Goal: Task Accomplishment & Management: Complete application form

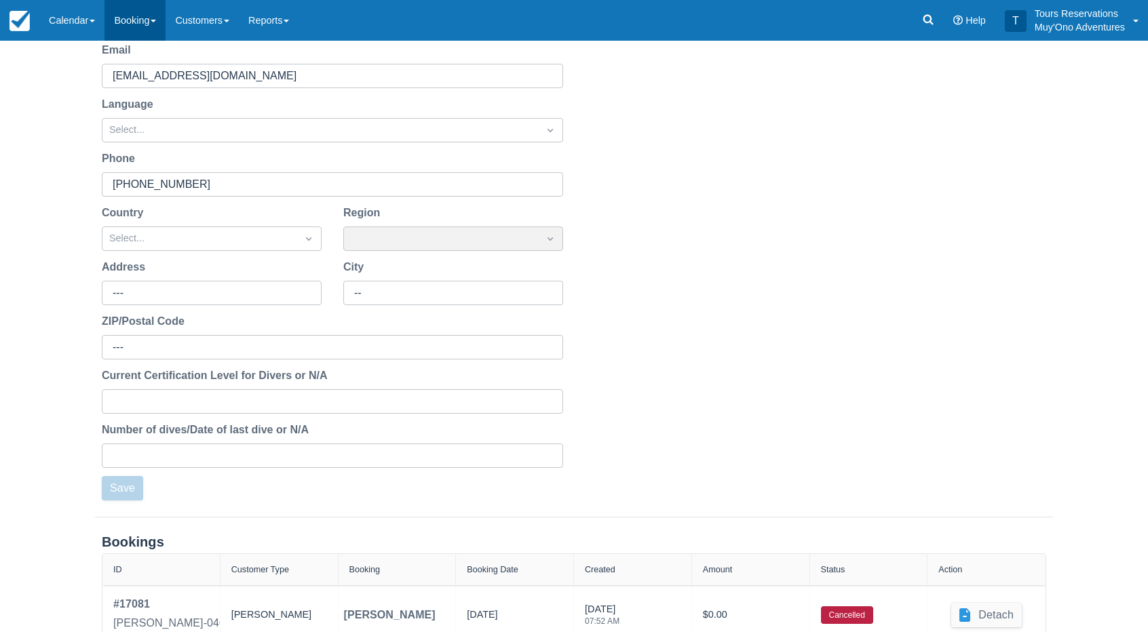
scroll to position [113, 0]
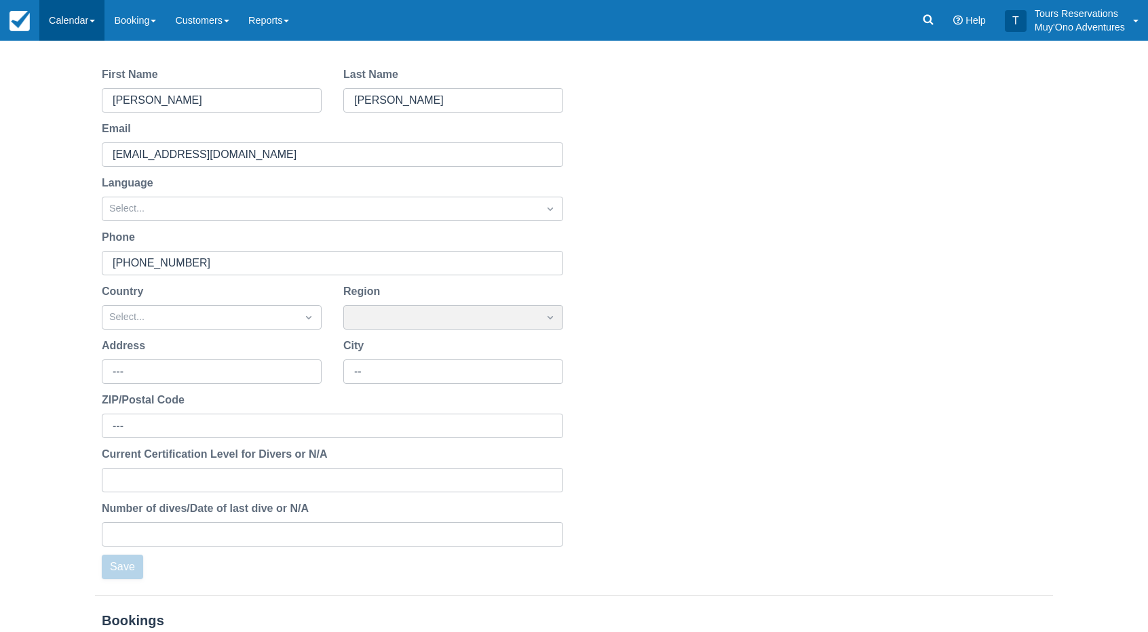
click at [104, 18] on link "Calendar" at bounding box center [71, 20] width 65 height 41
click at [147, 22] on link "Booking" at bounding box center [134, 20] width 61 height 41
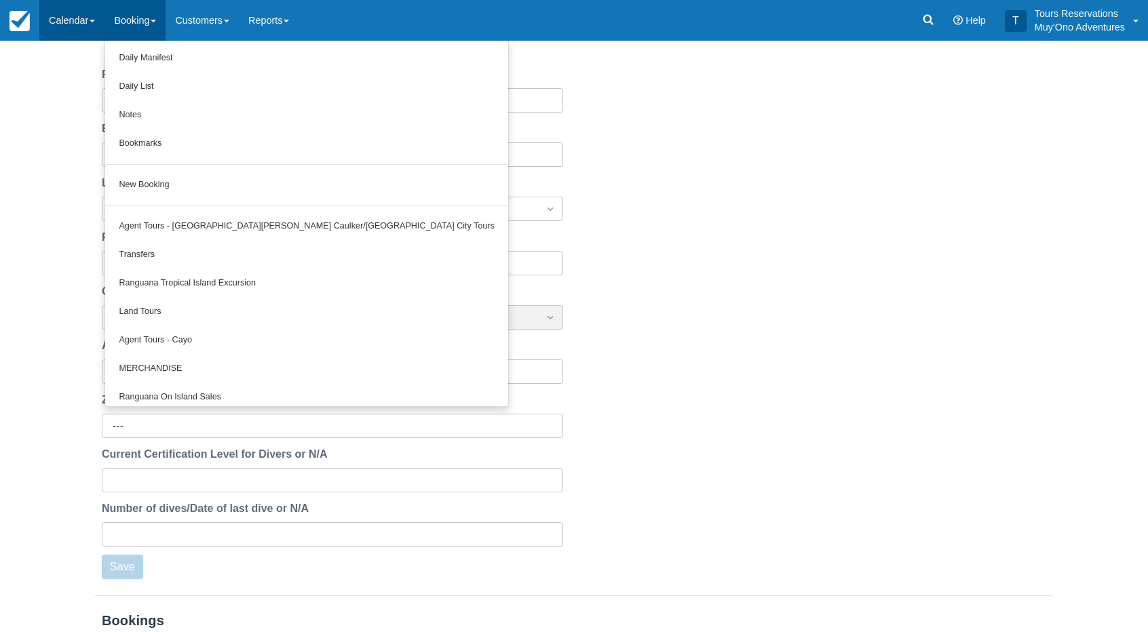
click at [81, 31] on link "Calendar" at bounding box center [71, 20] width 65 height 41
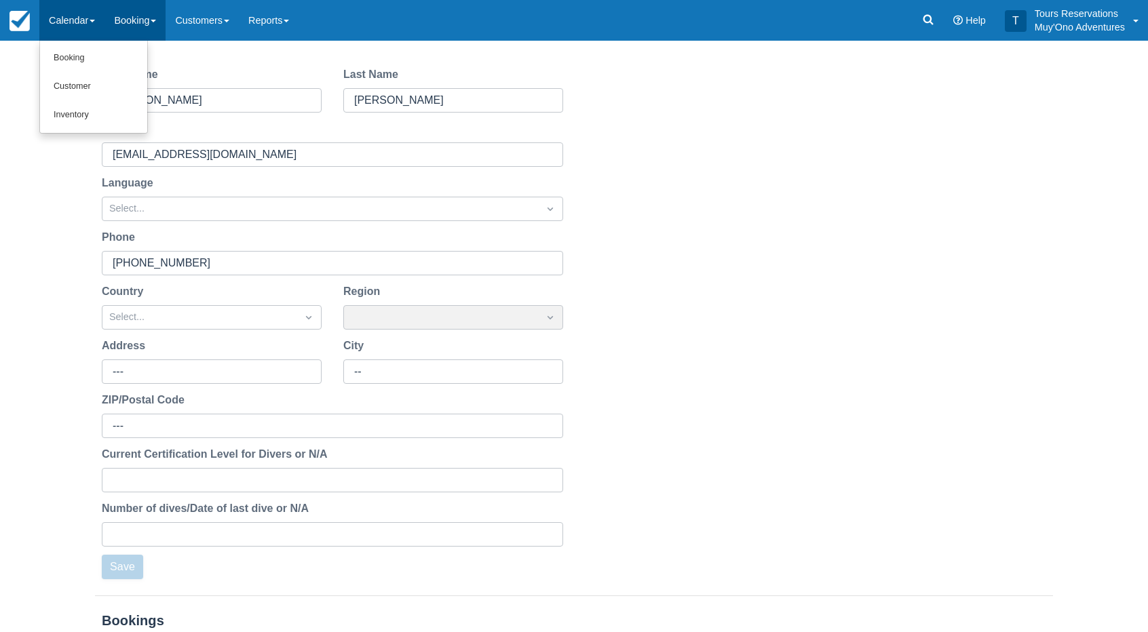
click at [145, 16] on link "Booking" at bounding box center [134, 20] width 61 height 41
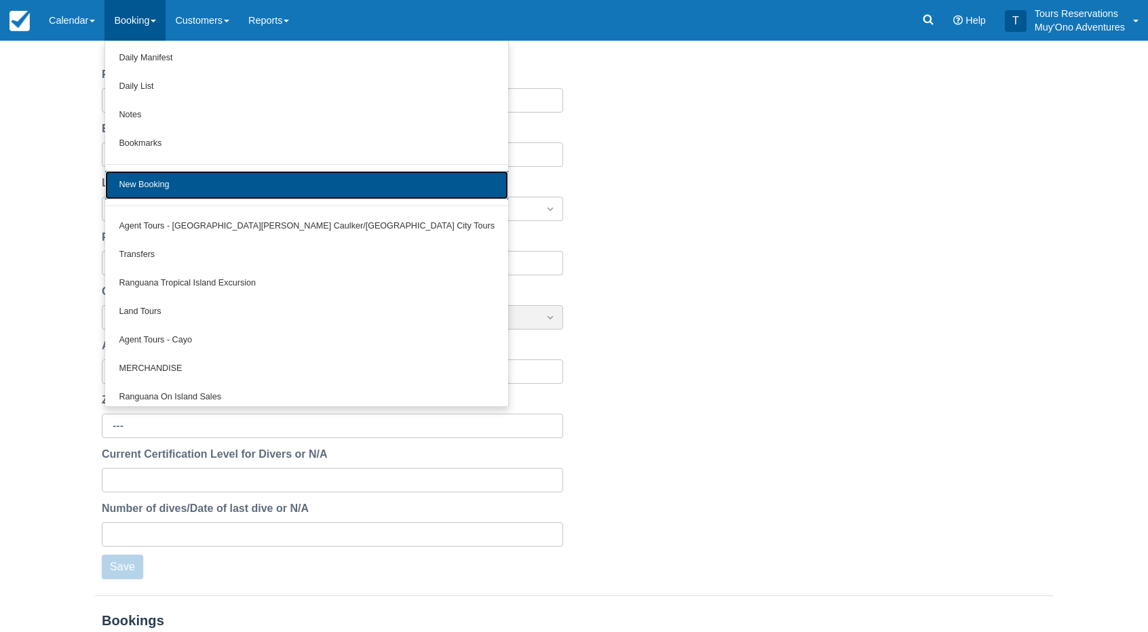
click at [189, 187] on link "New Booking" at bounding box center [306, 185] width 403 height 28
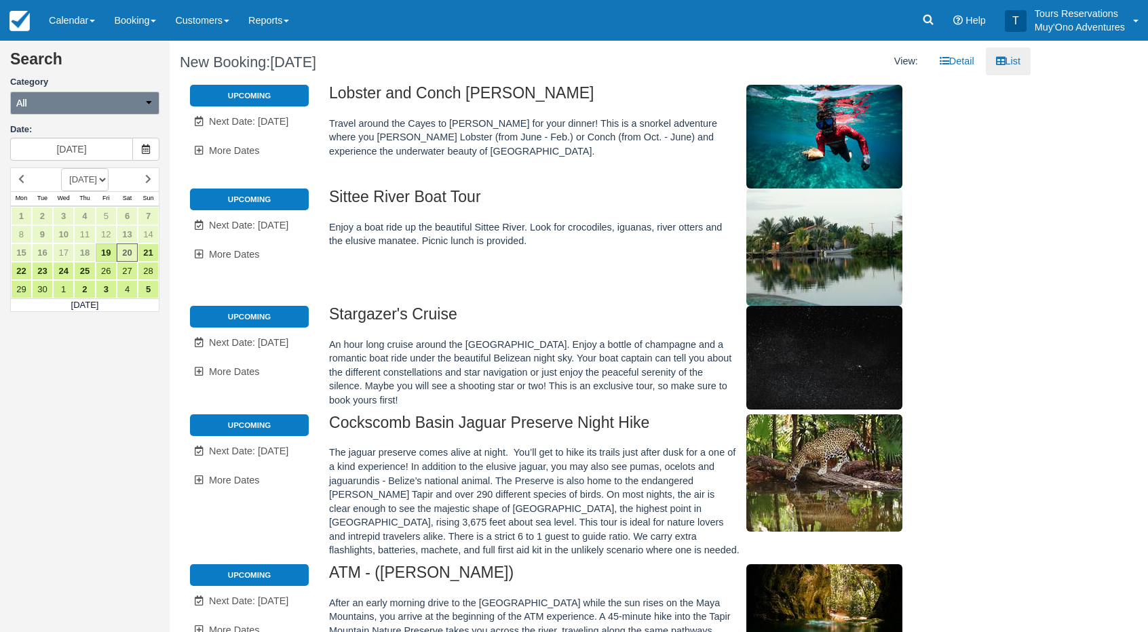
click at [118, 110] on button "All" at bounding box center [84, 103] width 149 height 23
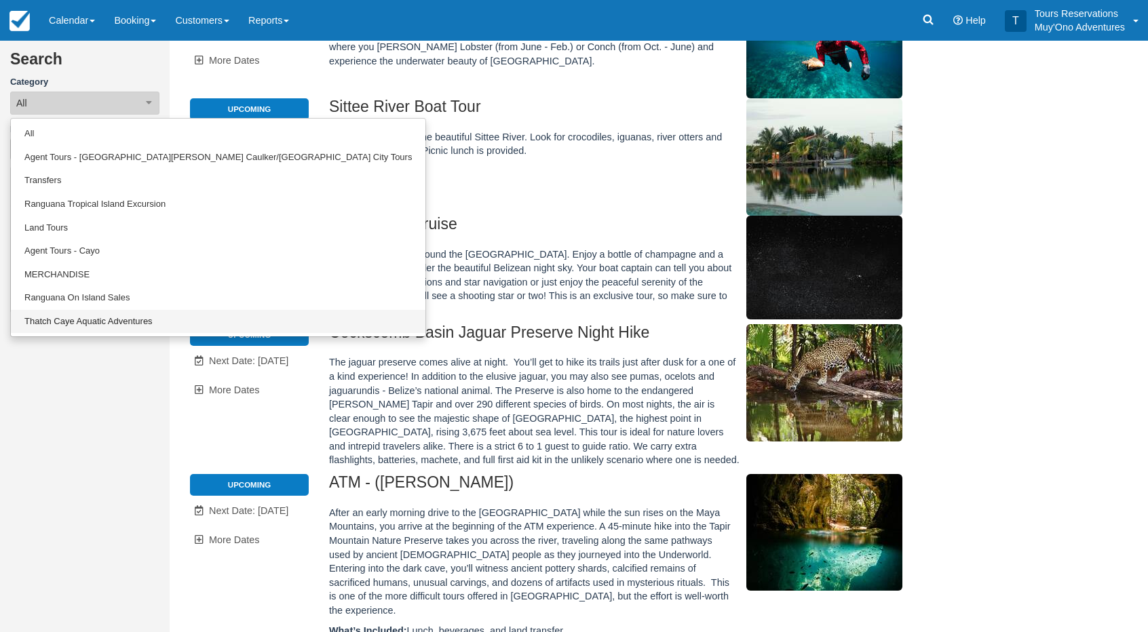
scroll to position [204, 0]
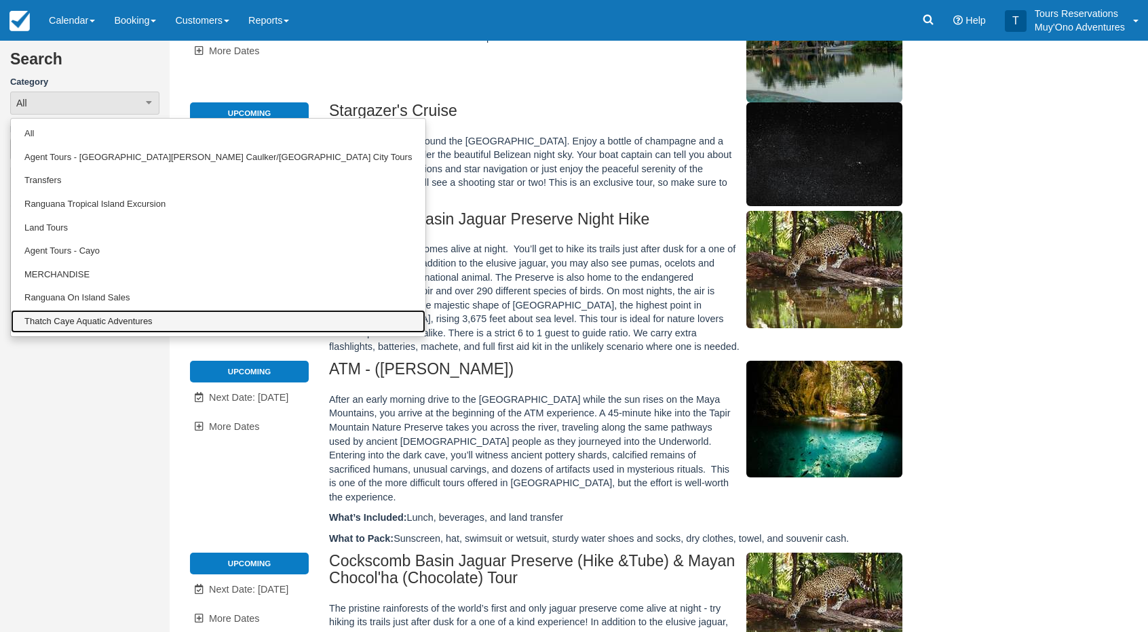
click at [103, 320] on link "Thatch Caye Aquatic Adventures" at bounding box center [218, 322] width 415 height 24
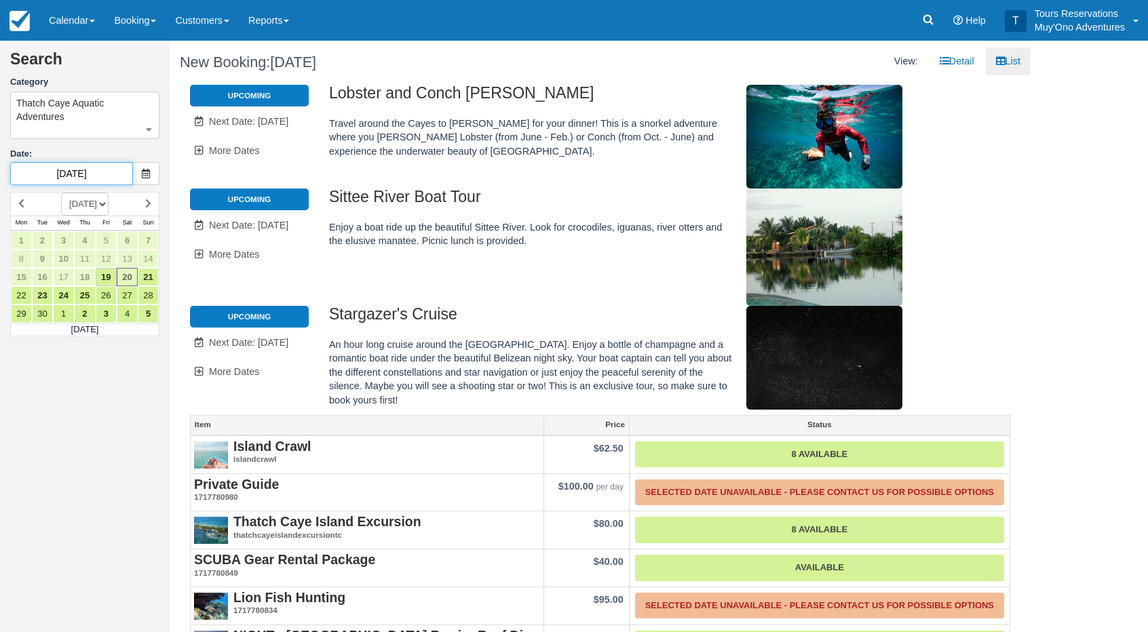
click at [74, 170] on input "[DATE]" at bounding box center [71, 173] width 123 height 23
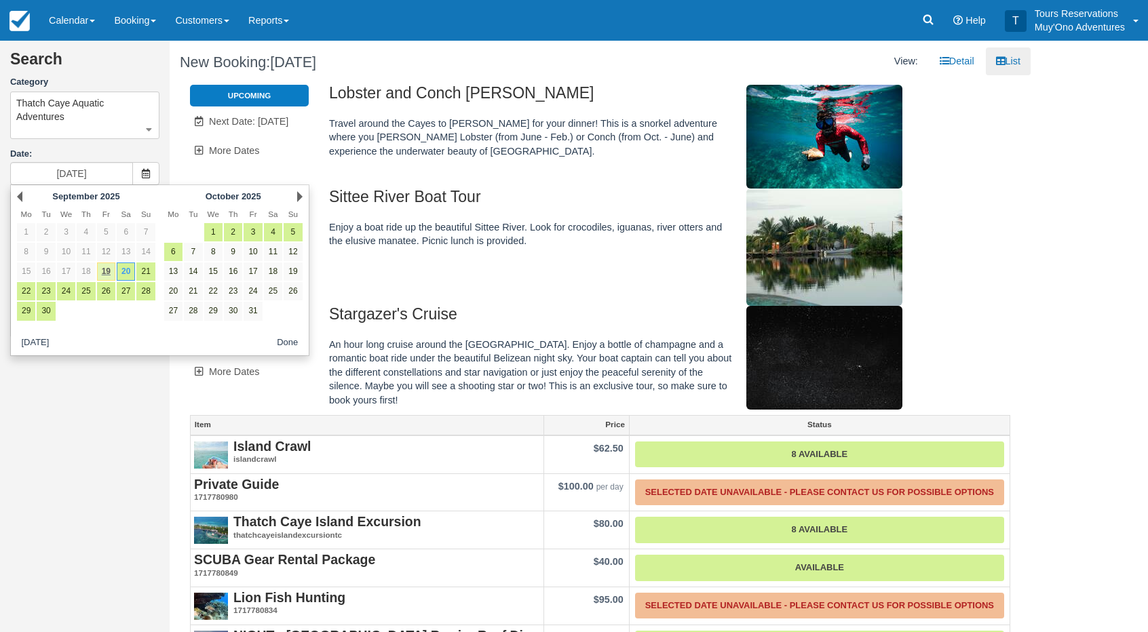
type input "[DATE]"
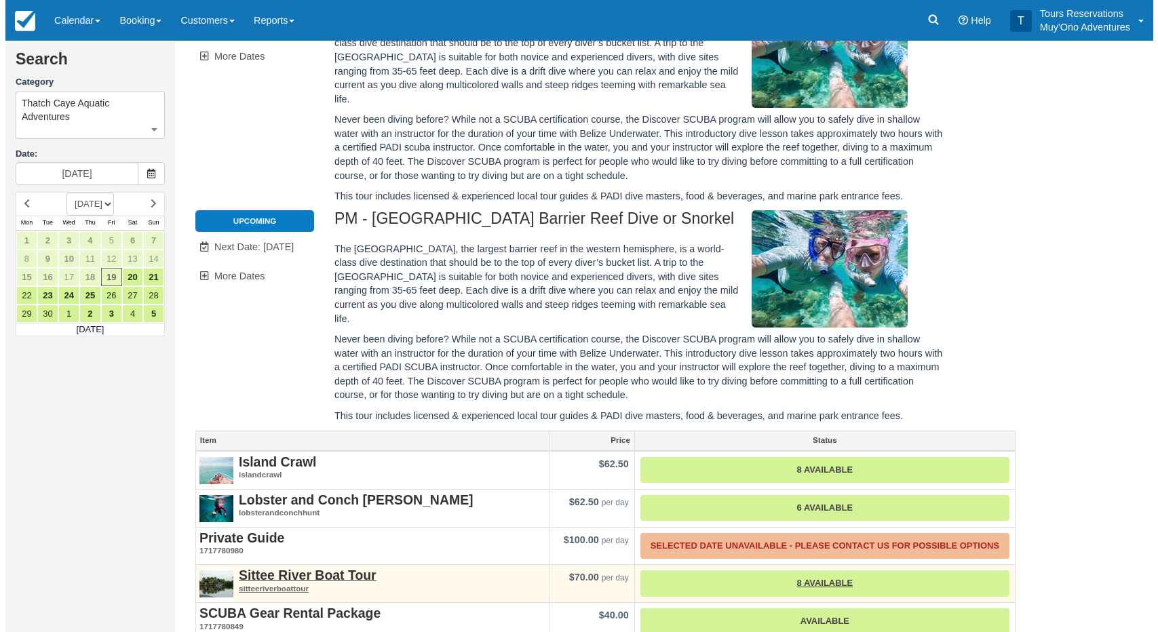
scroll to position [505, 0]
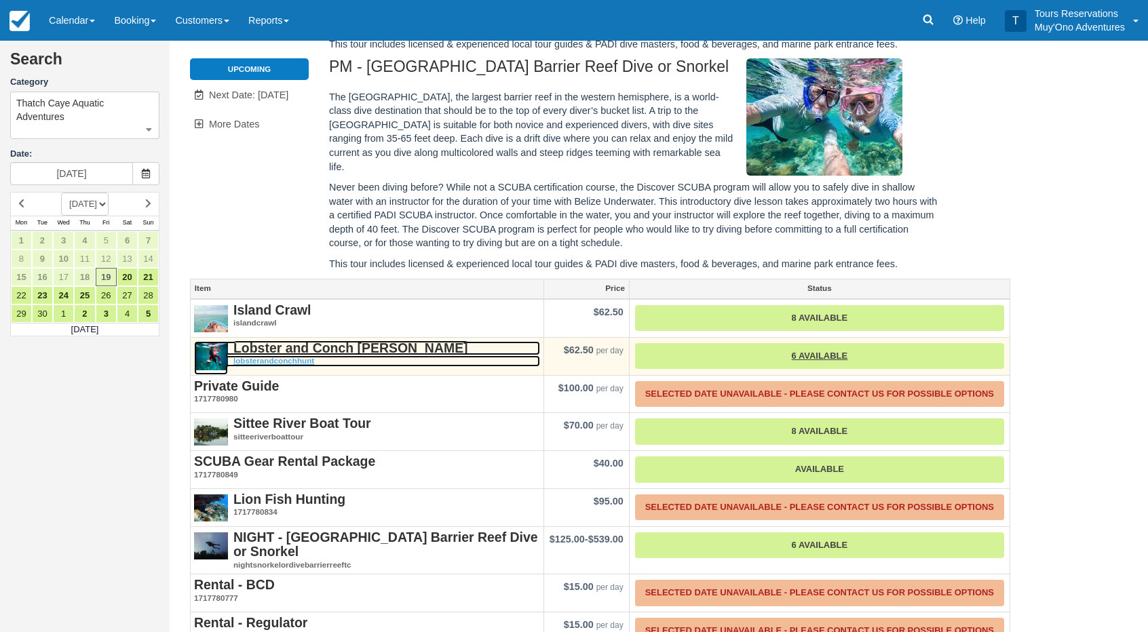
click at [313, 341] on strong "Lobster and Conch [PERSON_NAME]" at bounding box center [350, 348] width 235 height 15
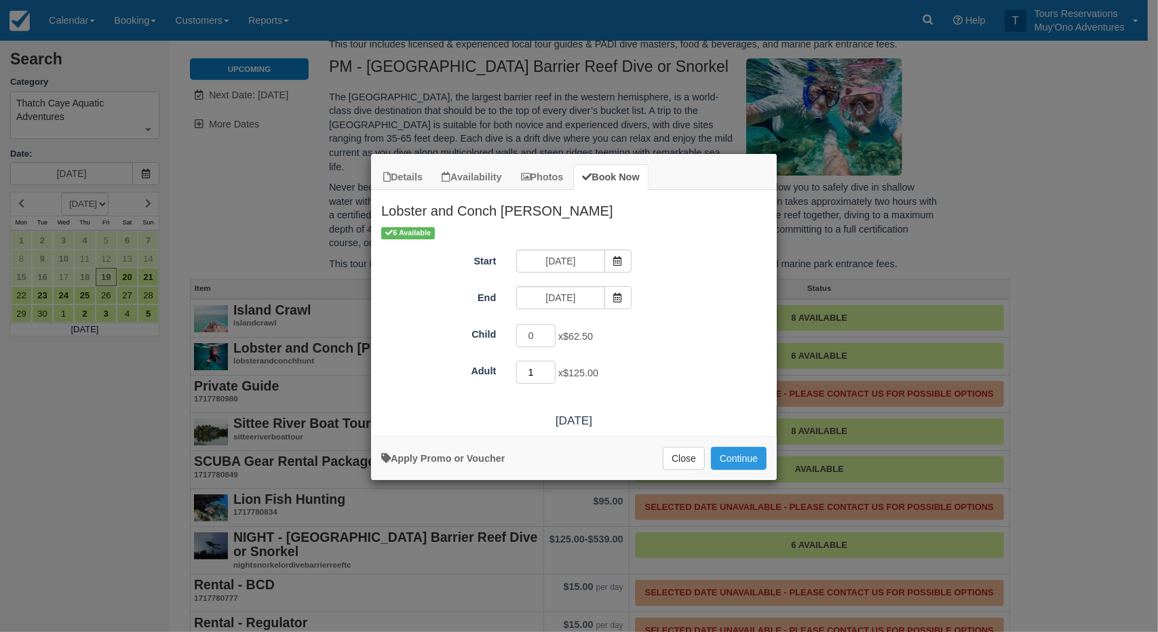
click at [547, 366] on input "1" at bounding box center [535, 372] width 39 height 23
type input "2"
click at [549, 366] on input "2" at bounding box center [535, 372] width 39 height 23
click at [725, 451] on button "Continue" at bounding box center [739, 458] width 56 height 23
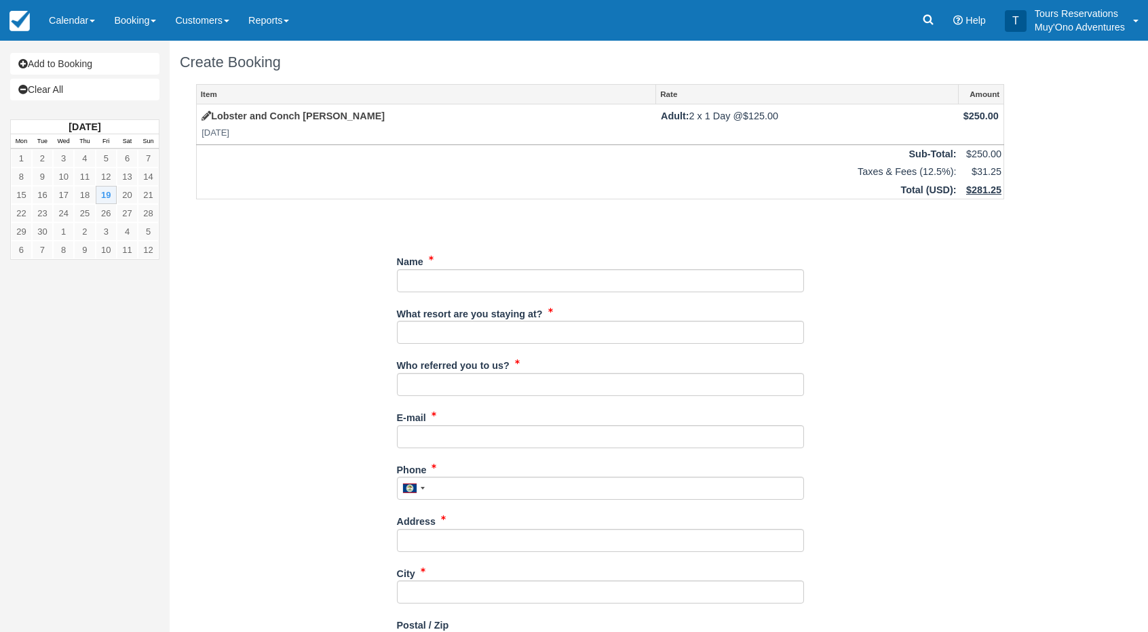
drag, startPoint x: 468, startPoint y: 266, endPoint x: 480, endPoint y: 275, distance: 15.1
click at [468, 266] on div "Name" at bounding box center [600, 271] width 407 height 42
click at [486, 280] on input "Name" at bounding box center [600, 280] width 407 height 23
click at [444, 283] on input "Name" at bounding box center [600, 280] width 407 height 23
paste input "Rieker, Hannah"
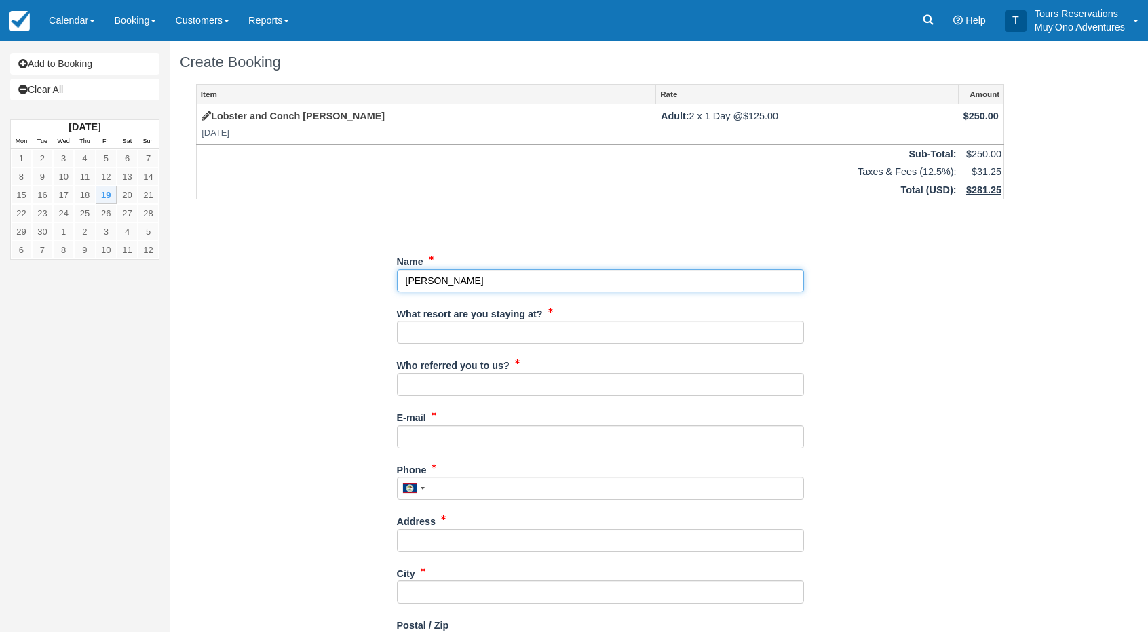
drag, startPoint x: 437, startPoint y: 282, endPoint x: 360, endPoint y: 289, distance: 77.0
click at [364, 284] on div "Item Rate Amount Lobster and Conch Hunt Fri Sep 19, 2025 Adult: 2 x 1 Day @ $12…" at bounding box center [600, 485] width 841 height 803
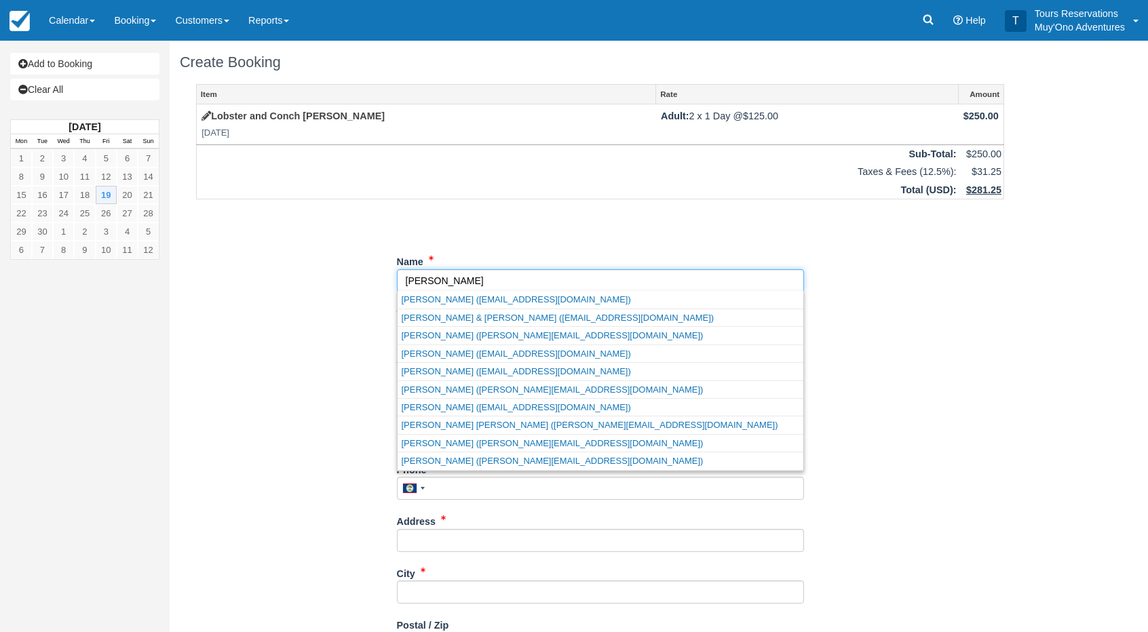
click at [457, 281] on input "Name" at bounding box center [600, 280] width 407 height 23
paste input "Rieker,"
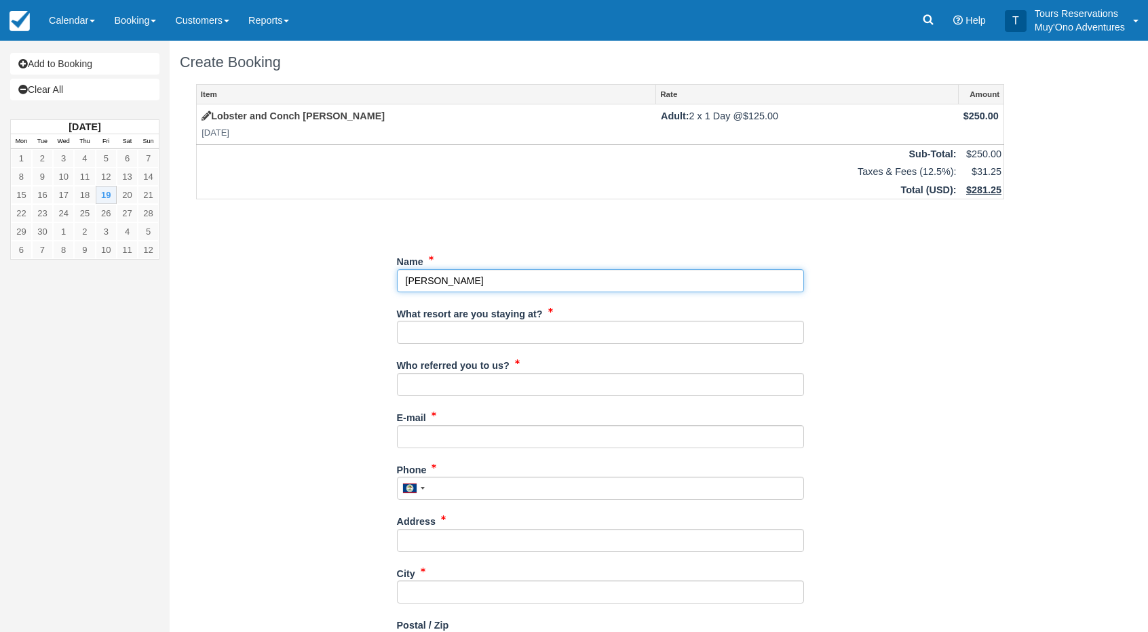
type input "[PERSON_NAME]"
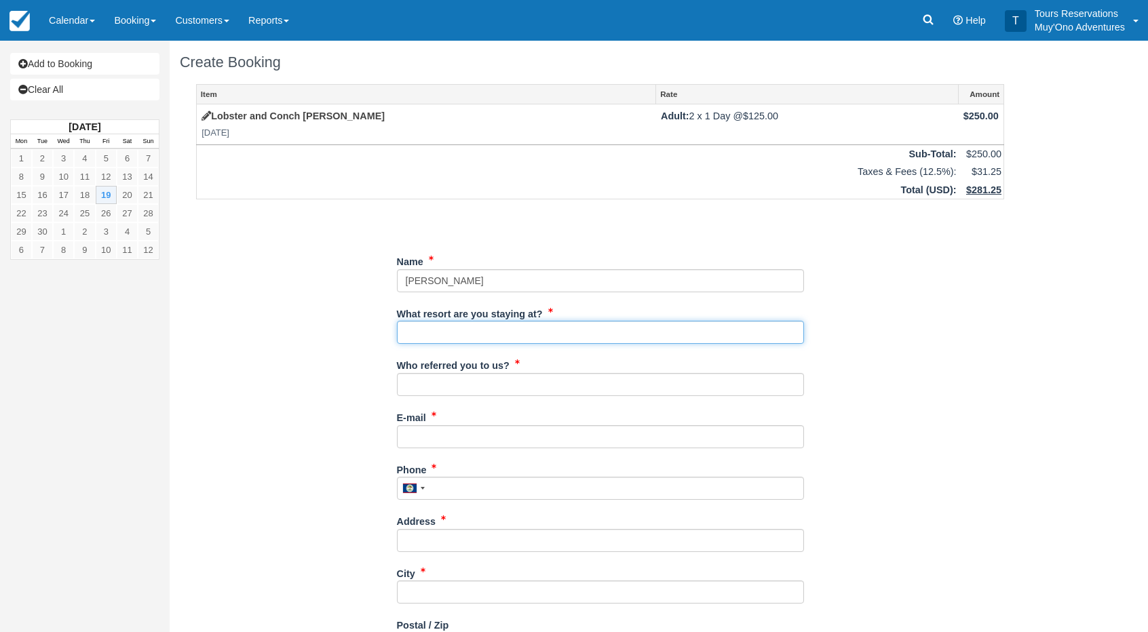
click at [447, 334] on input "What resort are you staying at?" at bounding box center [600, 332] width 407 height 23
type input "Thatch Caye"
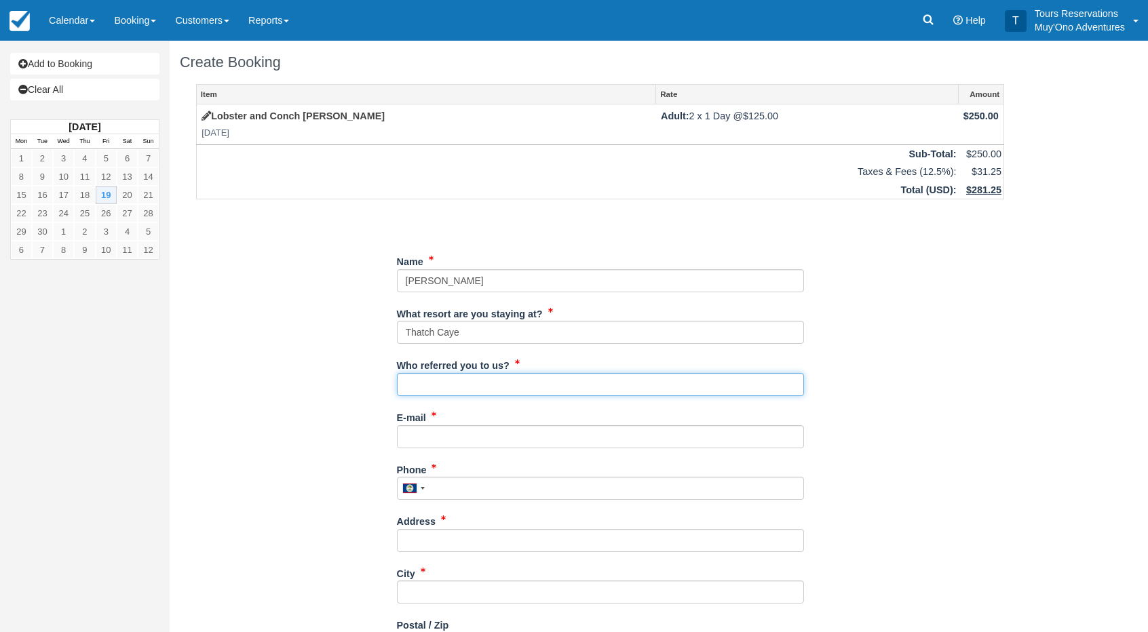
drag, startPoint x: 456, startPoint y: 378, endPoint x: 462, endPoint y: 395, distance: 18.0
click at [456, 378] on input "Who referred you to us?" at bounding box center [600, 384] width 407 height 23
type input "an"
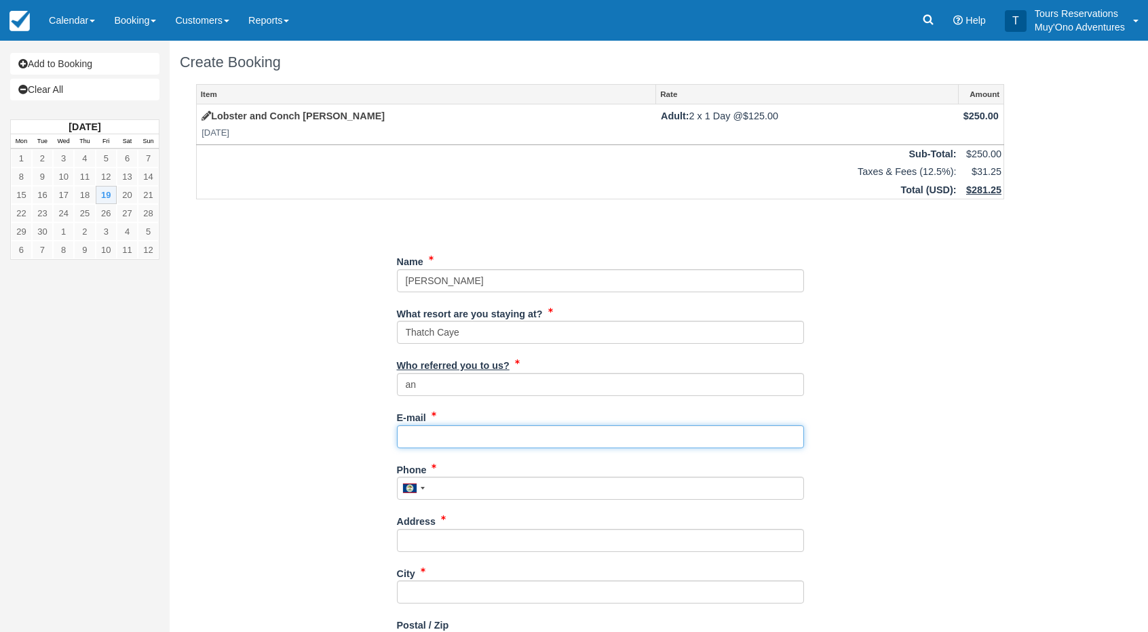
drag, startPoint x: 450, startPoint y: 440, endPoint x: 425, endPoint y: 371, distance: 73.8
click at [450, 440] on input "E-mail" at bounding box center [600, 436] width 407 height 23
click at [457, 440] on input "E-mail" at bounding box center [600, 436] width 407 height 23
paste input "[EMAIL_ADDRESS][DOMAIN_NAME]"
type input "[EMAIL_ADDRESS][DOMAIN_NAME]"
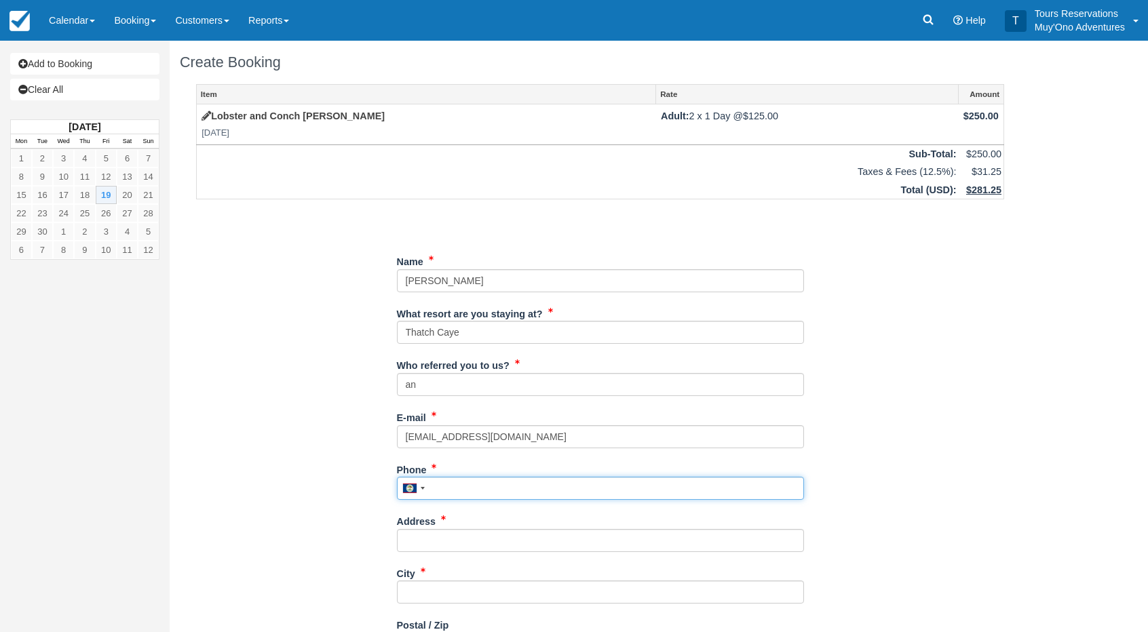
click at [454, 480] on input "Phone" at bounding box center [600, 488] width 407 height 23
drag, startPoint x: 449, startPoint y: 475, endPoint x: 456, endPoint y: 491, distance: 17.0
click at [449, 478] on div "Phone United States +1 Canada +1 United Kingdom +44 Afghanistan (‫افغانستان‬‎) …" at bounding box center [600, 480] width 407 height 42
click at [456, 491] on input "Phone" at bounding box center [600, 488] width 407 height 23
paste input "8156711627"
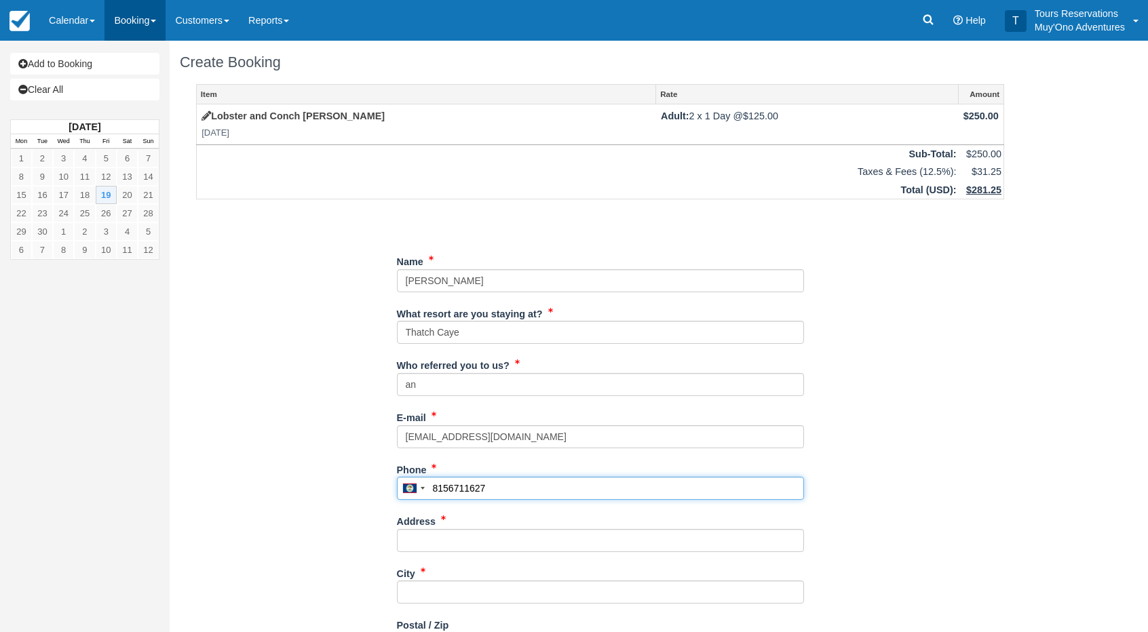
type input "8156711627"
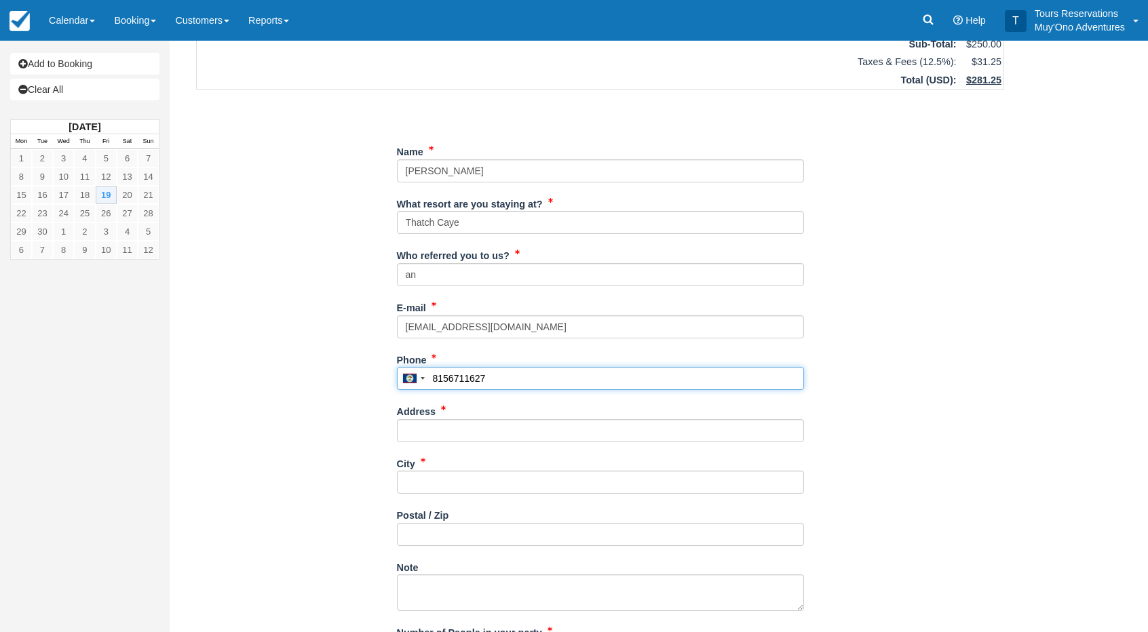
scroll to position [204, 0]
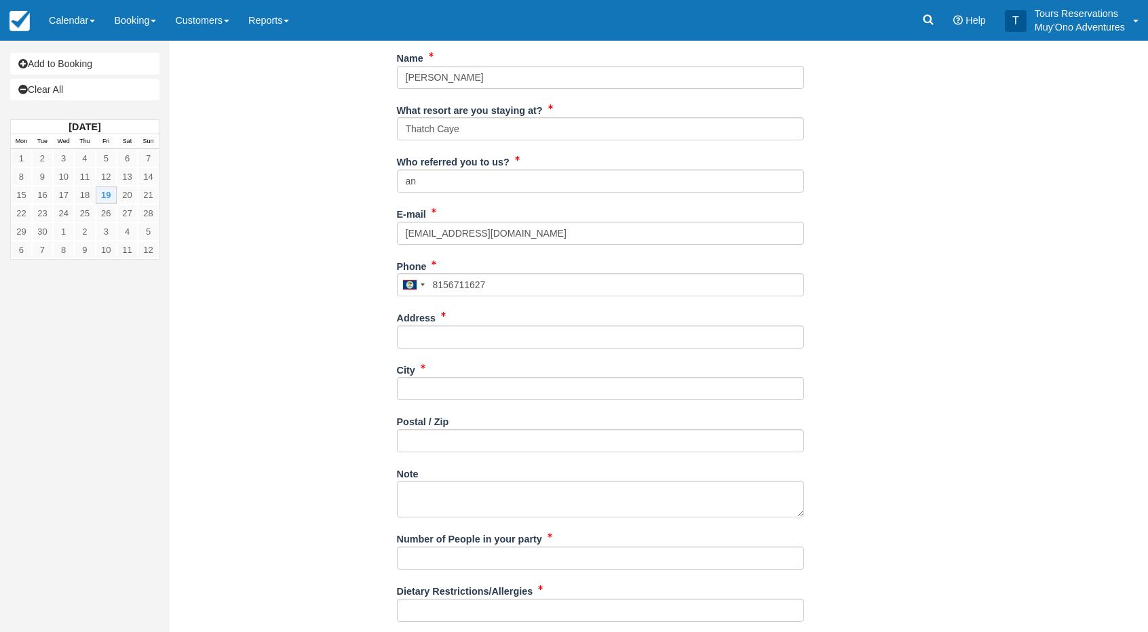
drag, startPoint x: 452, startPoint y: 349, endPoint x: 451, endPoint y: 339, distance: 10.9
click at [452, 345] on div "Address" at bounding box center [600, 333] width 407 height 52
click at [451, 339] on input "Address" at bounding box center [600, 337] width 407 height 23
paste input "308 Berrywood Lane"
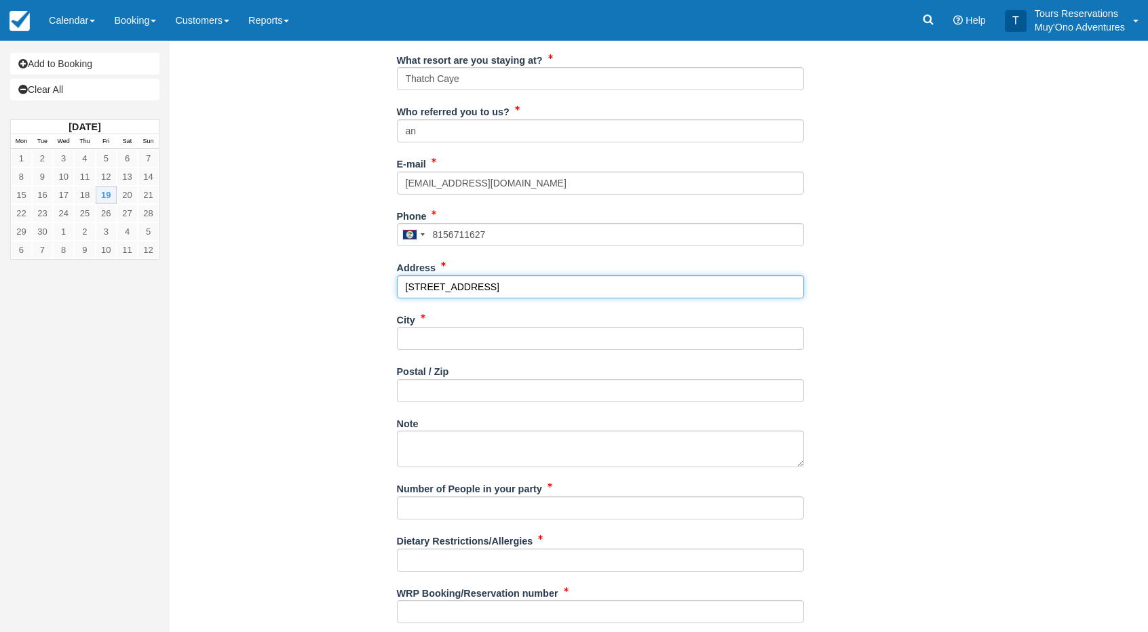
scroll to position [271, 0]
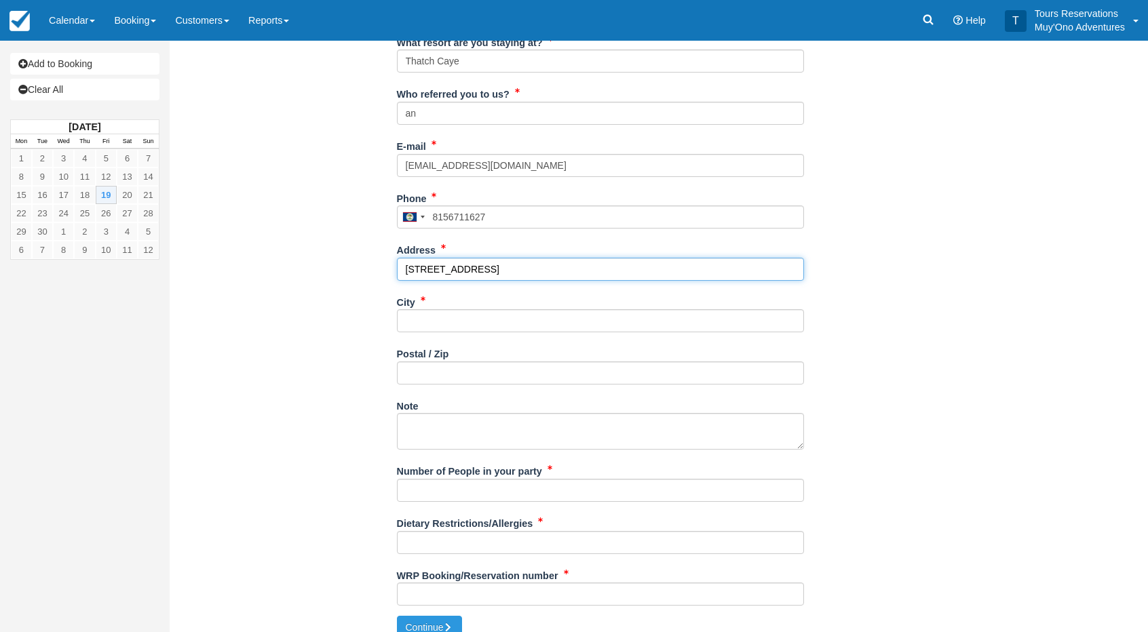
type input "308 Berrywood Lane"
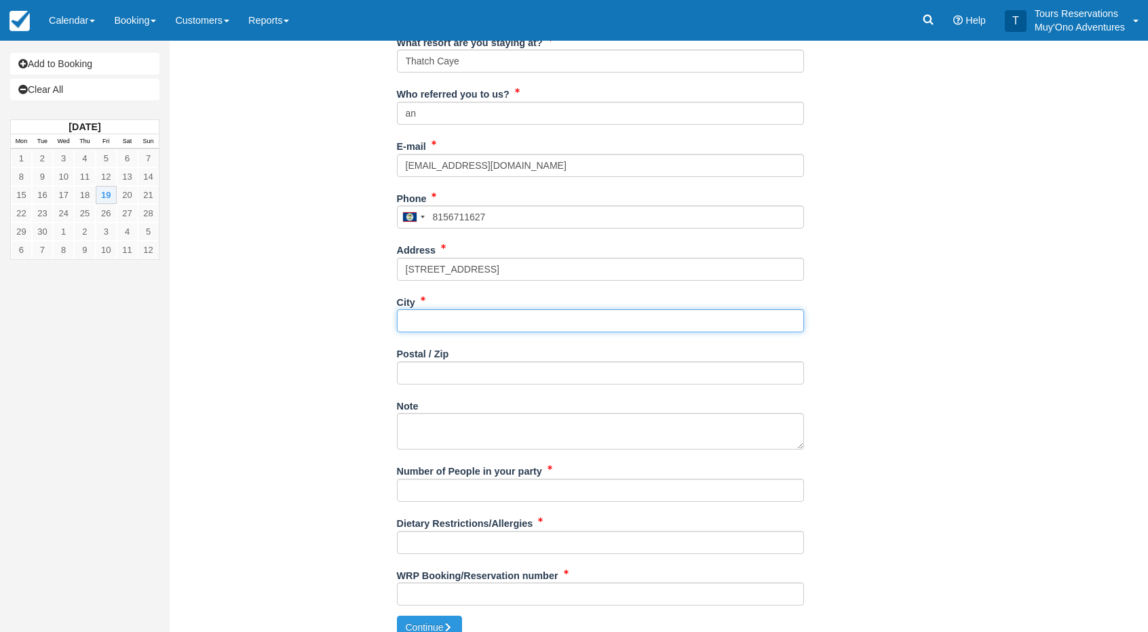
click at [423, 316] on input "City" at bounding box center [600, 320] width 407 height 23
type input "---"
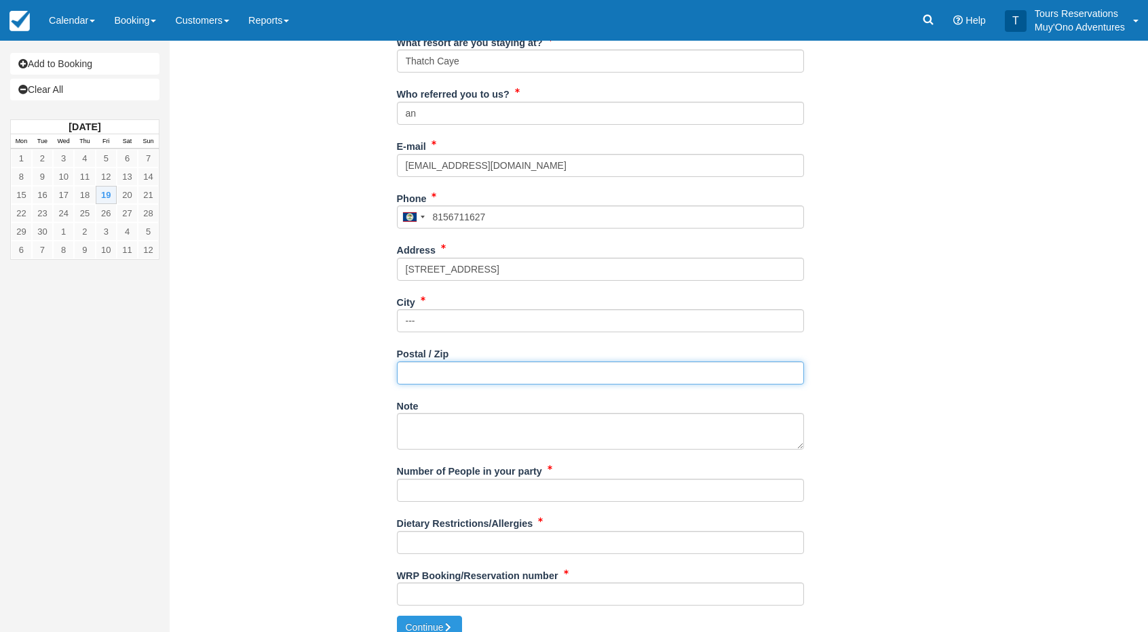
click at [429, 372] on input "Postal / Zip" at bounding box center [600, 373] width 407 height 23
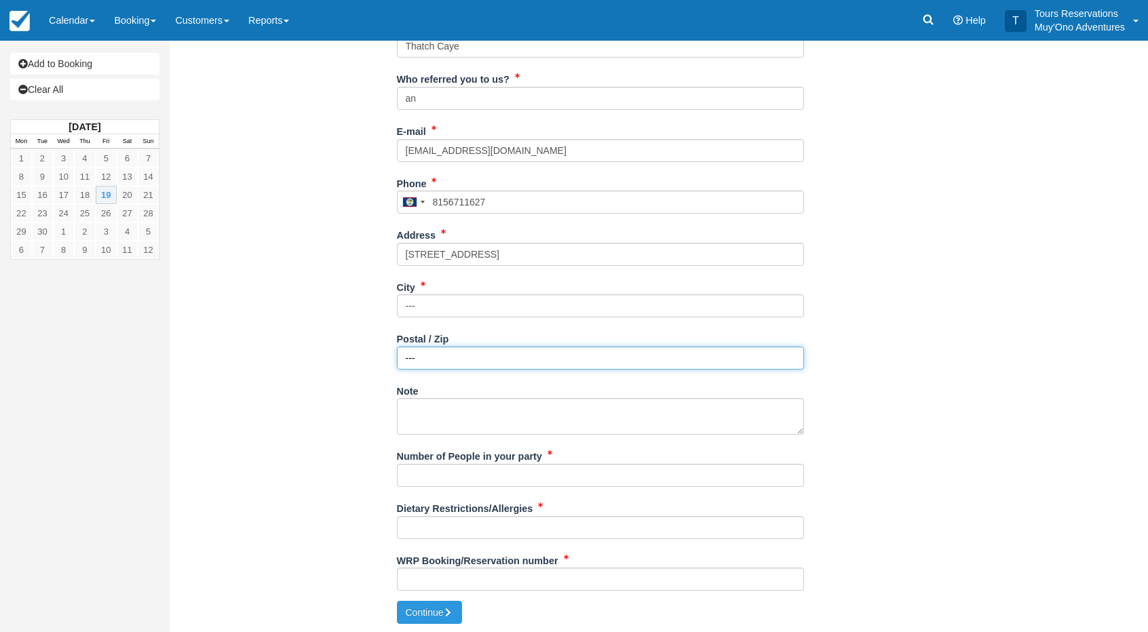
type input "---"
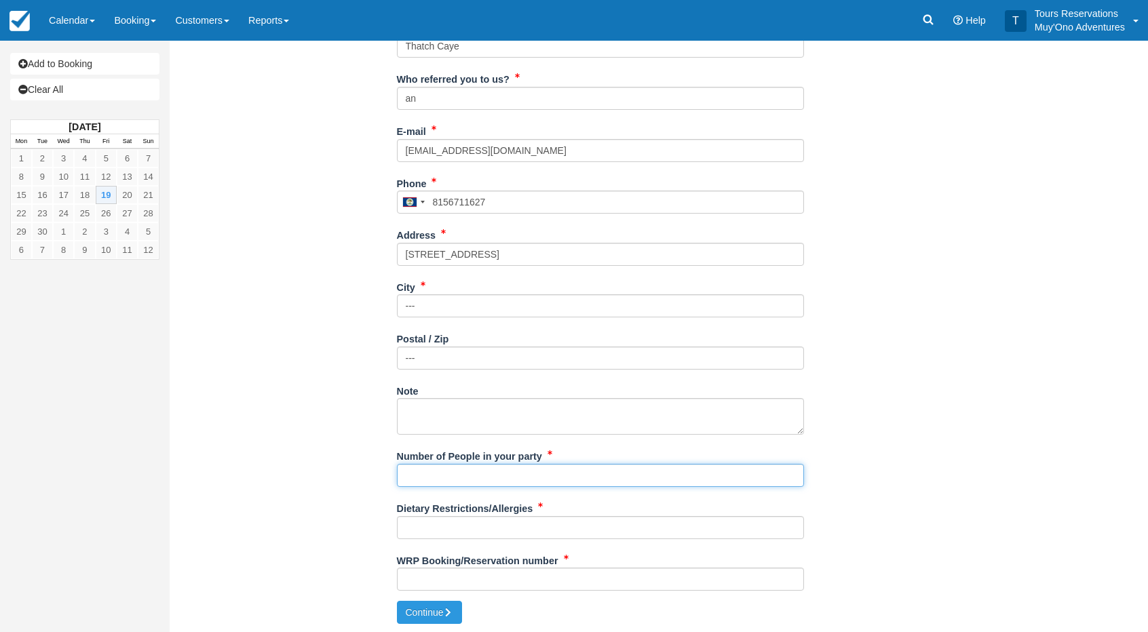
click at [434, 472] on input "Number of People in your party" at bounding box center [600, 475] width 407 height 23
type input "2 Pax"
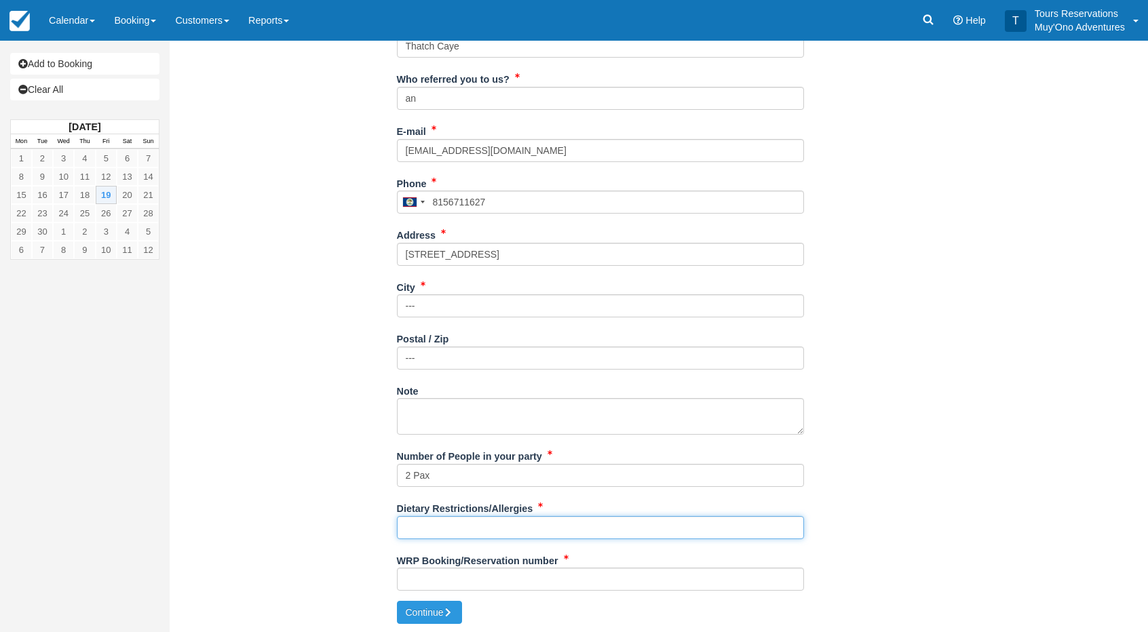
click at [443, 535] on input "Dietary Restrictions/Allergies" at bounding box center [600, 527] width 407 height 23
type input "N/A"
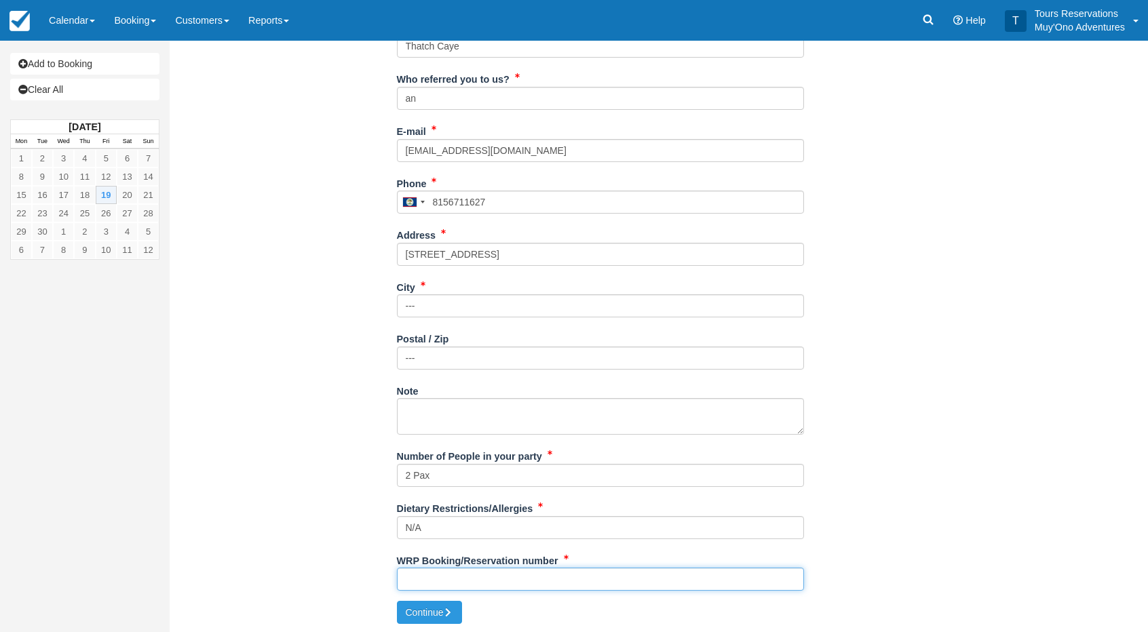
click at [469, 585] on input "WRP Booking/Reservation number" at bounding box center [600, 579] width 407 height 23
paste input "BB25042617268341"
type input "BB25042617268341"
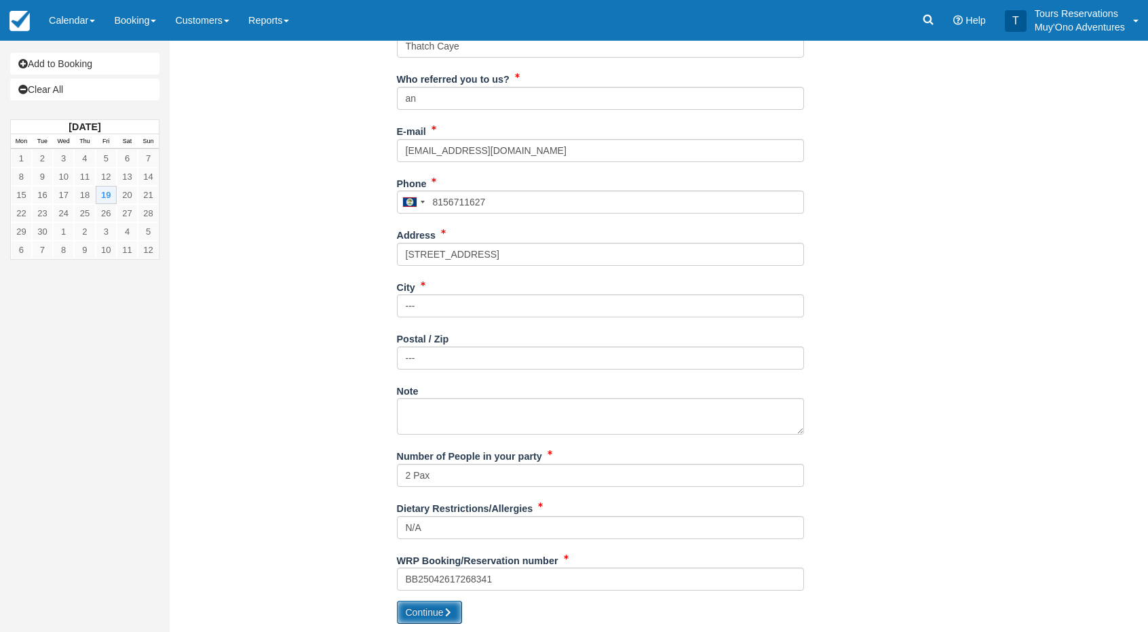
click at [442, 618] on button "Continue" at bounding box center [429, 612] width 65 height 23
type input "+5018156711627"
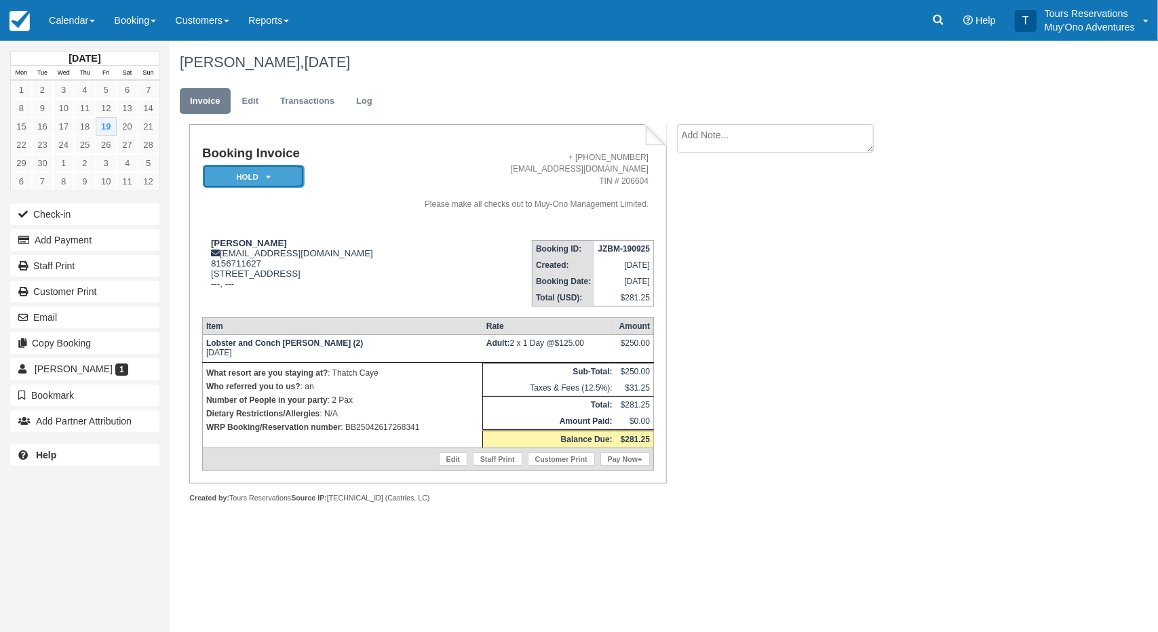
click at [290, 188] on em "HOLD" at bounding box center [254, 177] width 102 height 24
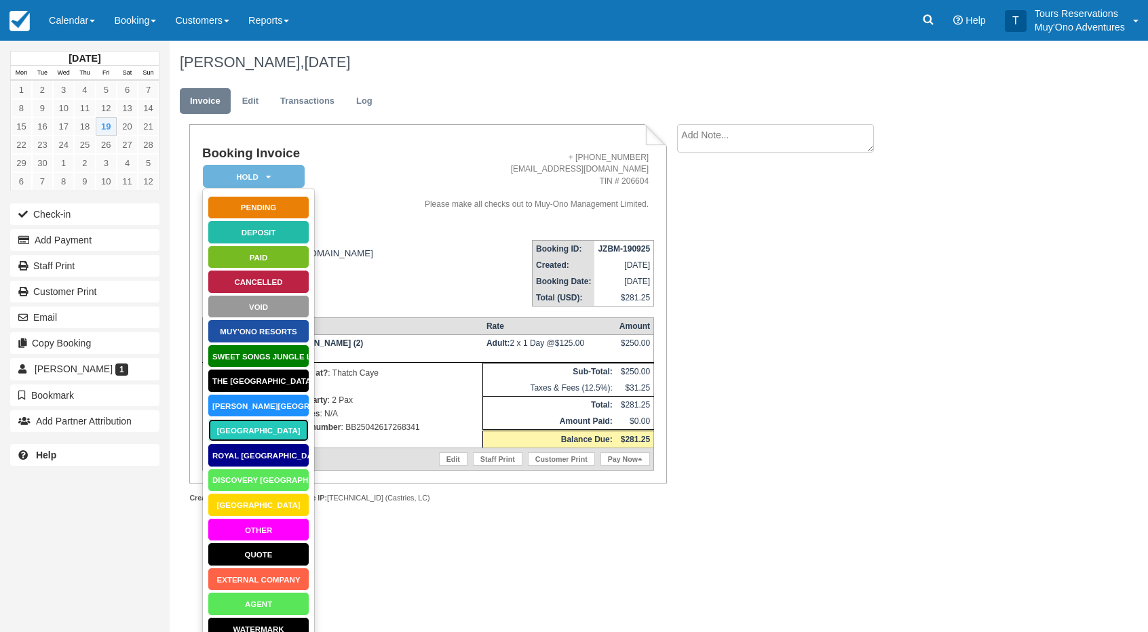
click at [247, 434] on link "Thatch Caye Resort" at bounding box center [259, 431] width 102 height 24
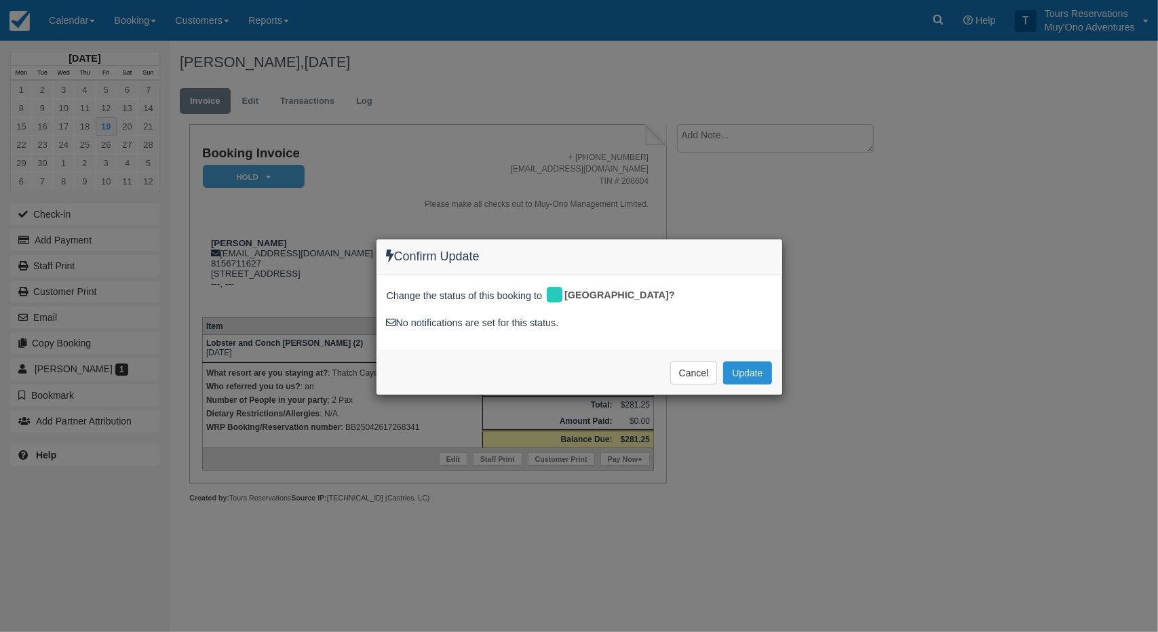
click at [738, 372] on button "Update" at bounding box center [747, 373] width 48 height 23
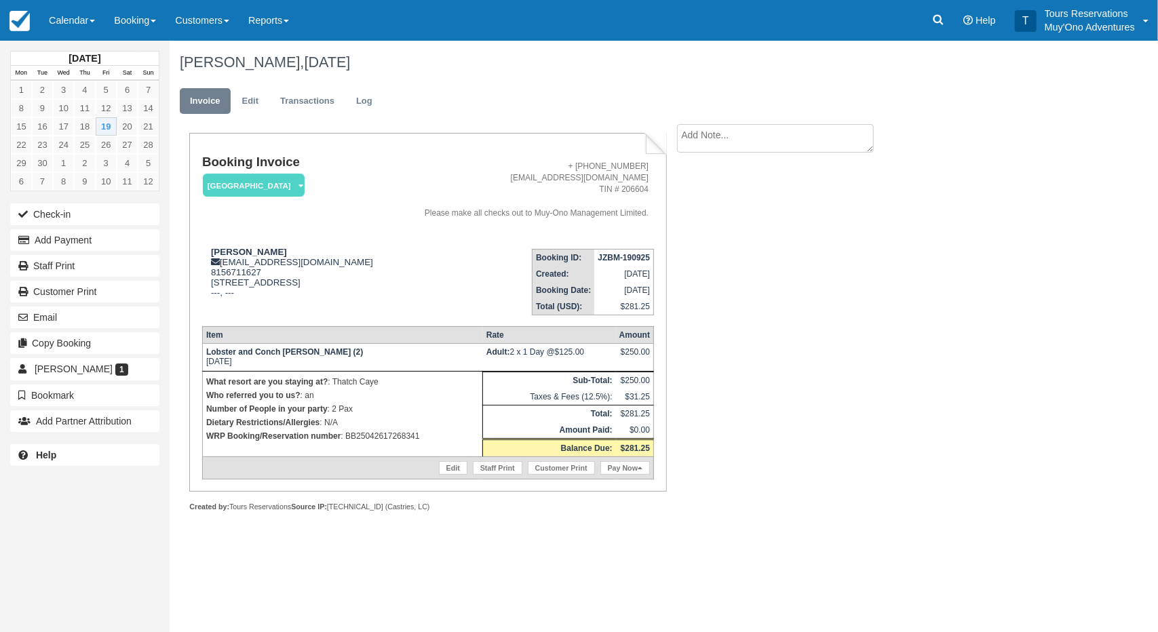
click at [735, 145] on textarea at bounding box center [775, 138] width 197 height 28
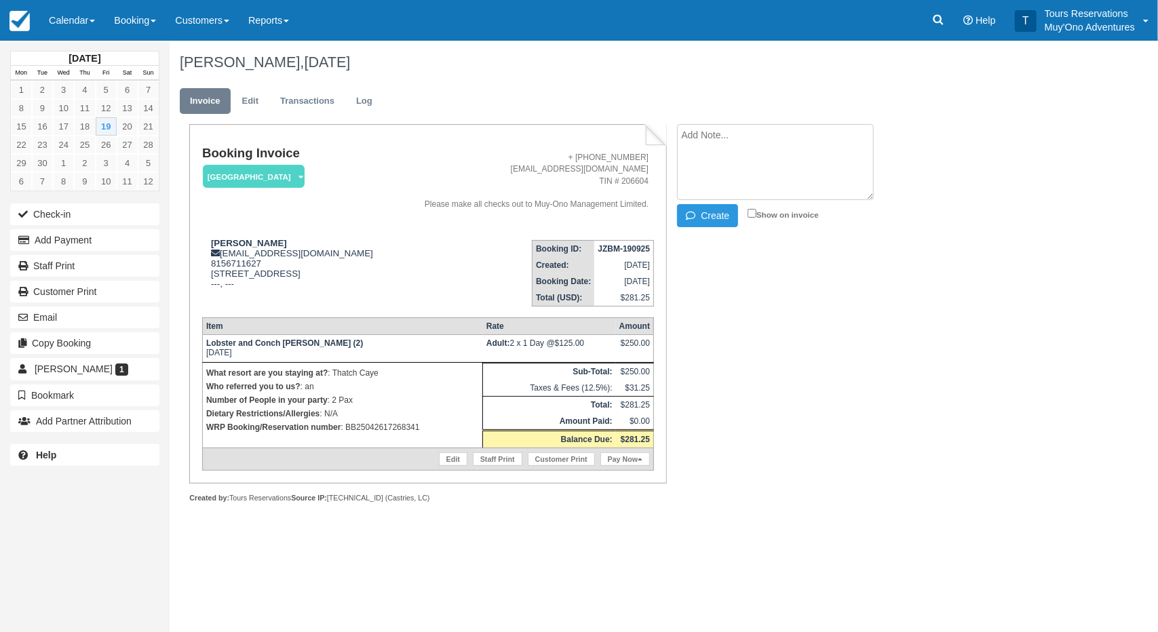
paste textarea "BB25042617268341"
type textarea "BB25042617268341"
click at [712, 216] on button "Create" at bounding box center [707, 215] width 61 height 23
click at [618, 250] on strong "JZBM-190925" at bounding box center [624, 248] width 52 height 9
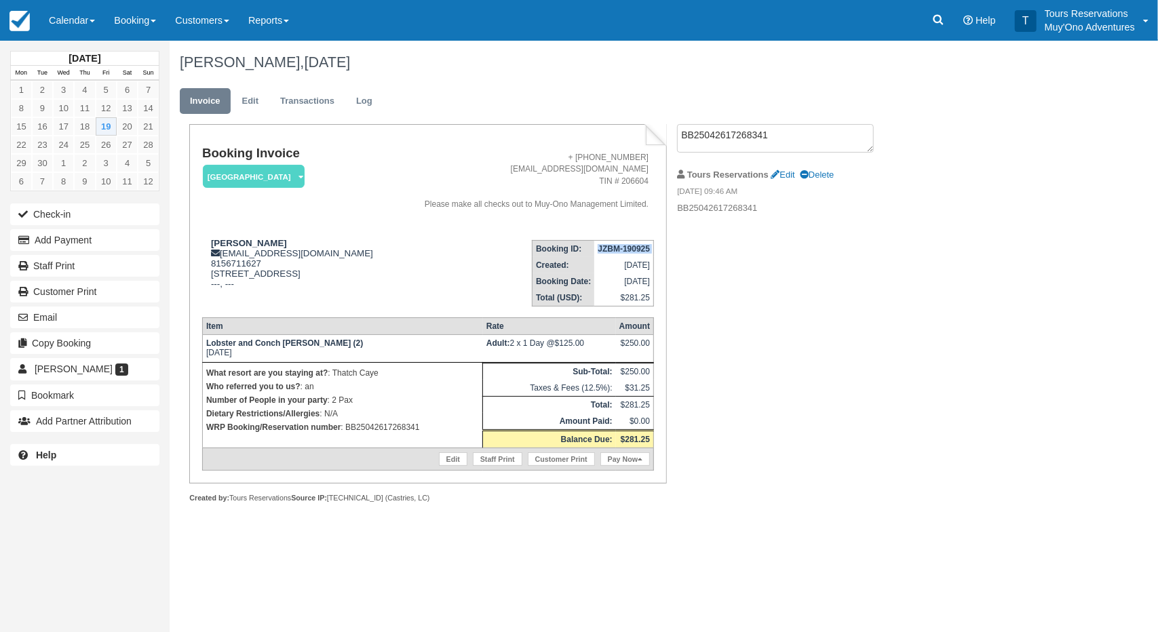
click at [618, 250] on strong "JZBM-190925" at bounding box center [624, 248] width 52 height 9
copy tbody "JZBM-190925"
click at [742, 298] on div "Booking Invoice Thatch Caye Resort   Pending HOLD Deposit Paid Cancelled Void M…" at bounding box center [543, 328] width 746 height 408
click at [152, 24] on link "Booking" at bounding box center [134, 20] width 61 height 41
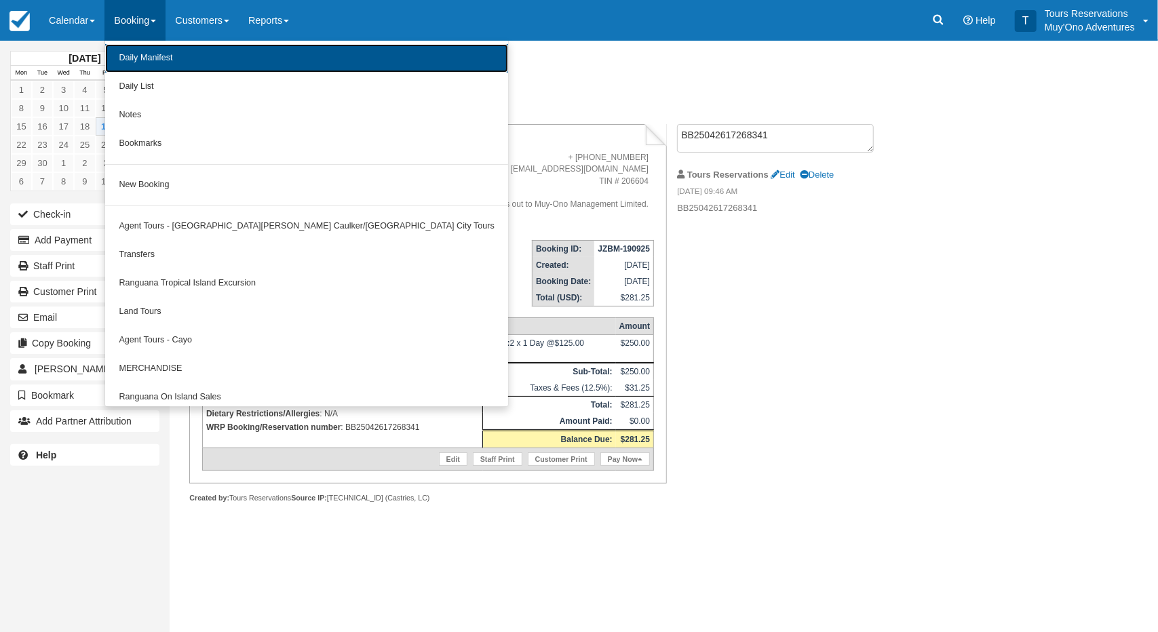
click at [159, 54] on link "Daily Manifest" at bounding box center [306, 58] width 403 height 28
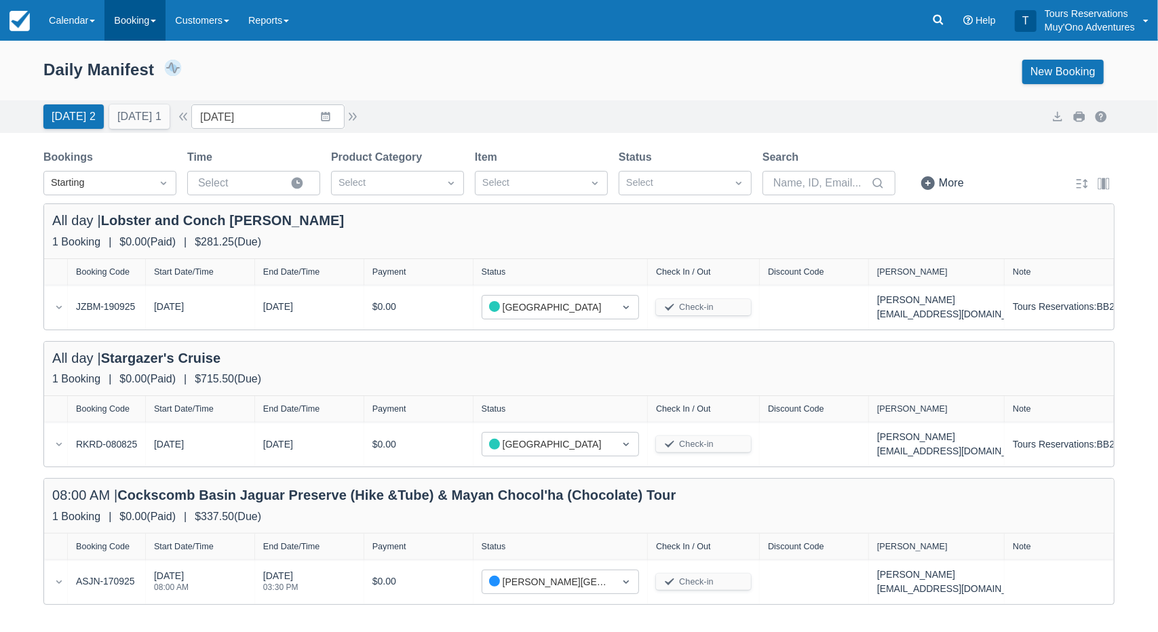
click at [142, 23] on link "Booking" at bounding box center [134, 20] width 61 height 41
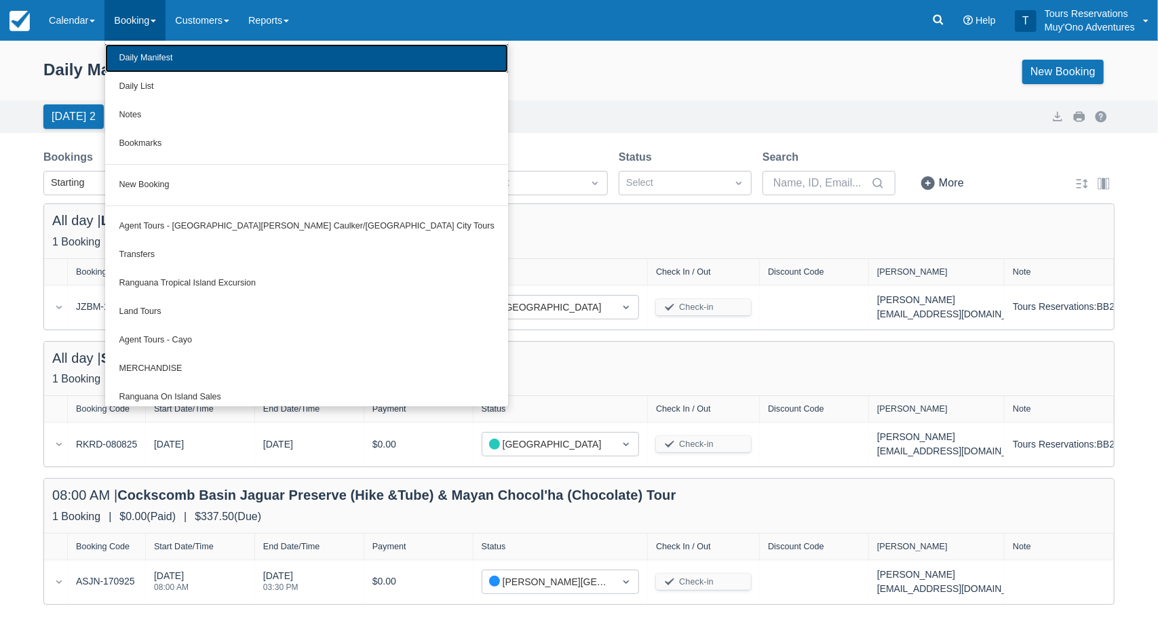
click at [153, 54] on link "Daily Manifest" at bounding box center [306, 58] width 403 height 28
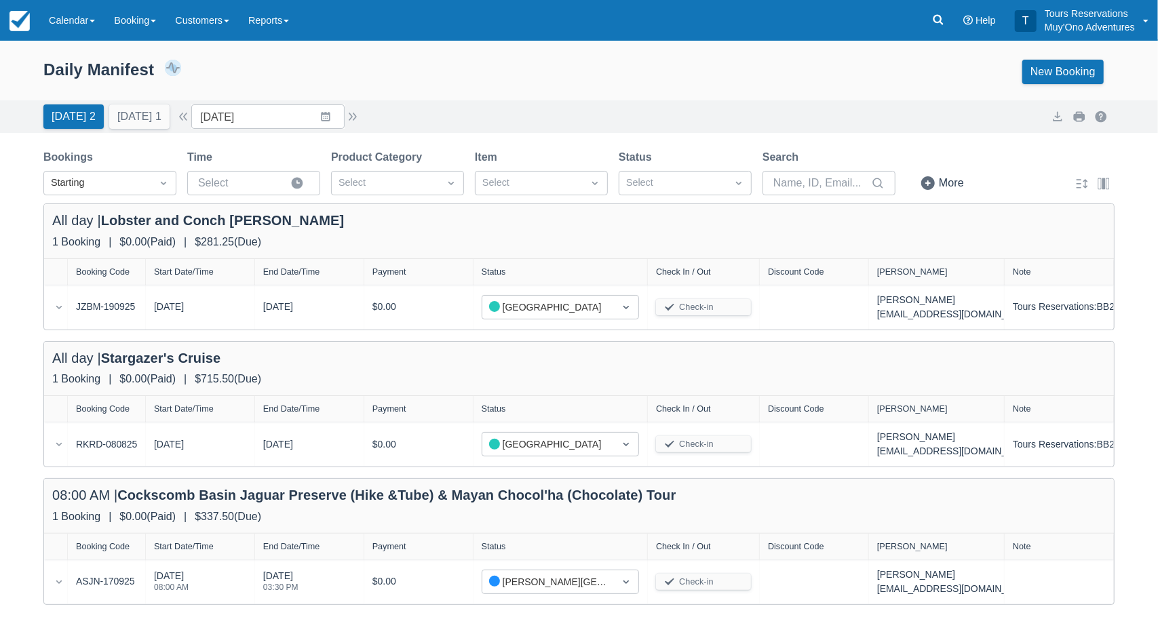
click at [450, 98] on div "Daily Manifest 3 Bookings $1,334.25 Booking Revenue View Revenue Report New Boo…" at bounding box center [579, 75] width 1158 height 52
click at [166, 121] on button "[DATE] 1" at bounding box center [139, 116] width 60 height 24
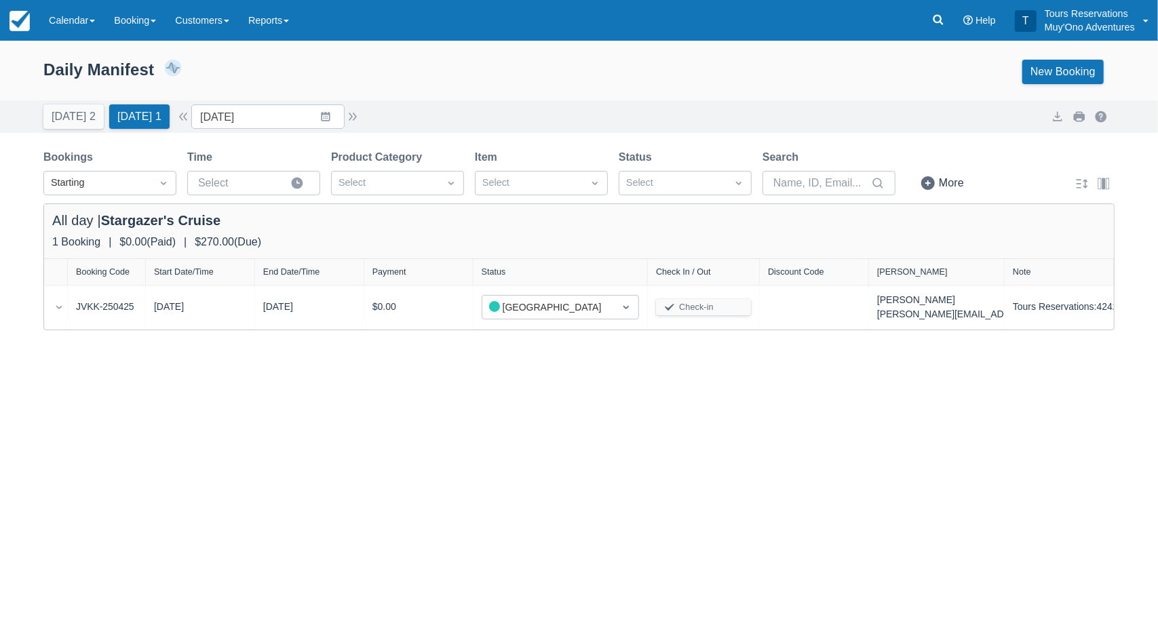
click at [469, 81] on div "Daily Manifest 1 Bookings $270.00 Booking Revenue View Revenue Report New Booki…" at bounding box center [578, 72] width 1071 height 24
click at [84, 118] on button "[DATE] 2" at bounding box center [73, 116] width 60 height 24
type input "[DATE]"
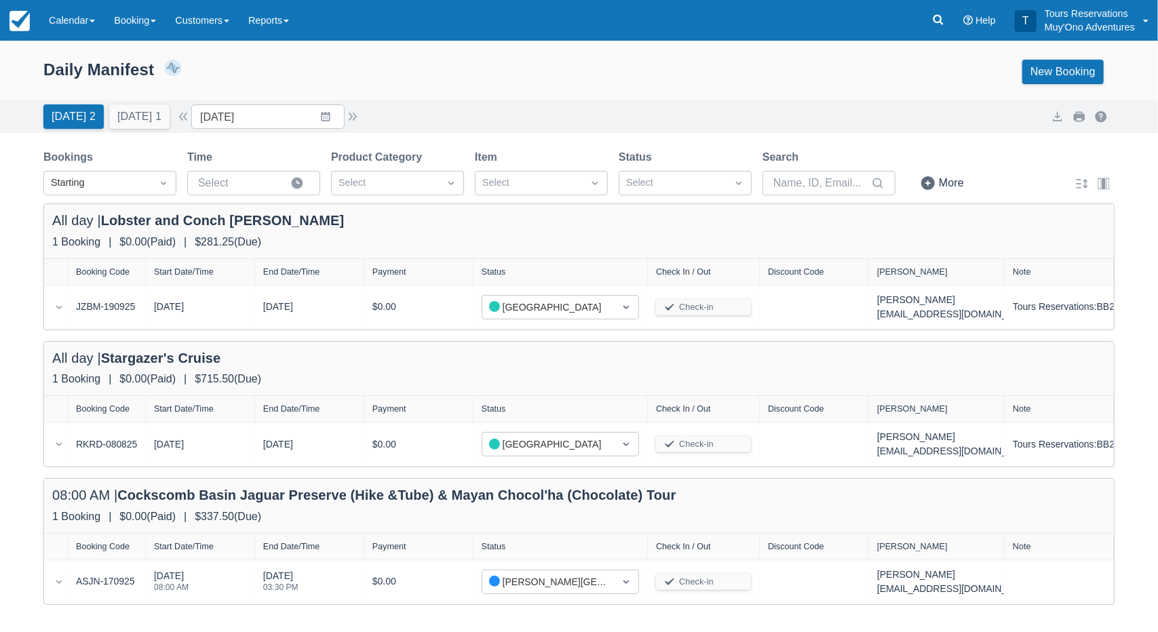
click at [126, 130] on div "[DATE] 2 [DATE] 1 Date [DATE] Navigate forward to interact with the calendar an…" at bounding box center [579, 116] width 1158 height 33
click at [129, 121] on button "[DATE] 1" at bounding box center [139, 116] width 60 height 24
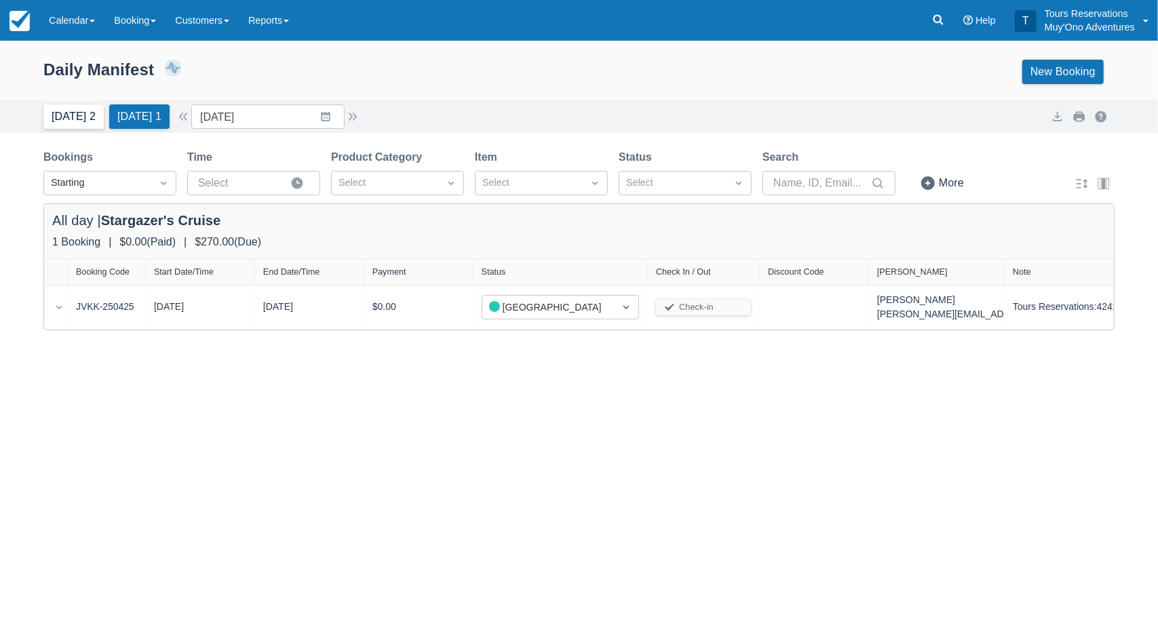
click at [75, 120] on button "[DATE] 2" at bounding box center [73, 116] width 60 height 24
type input "[DATE]"
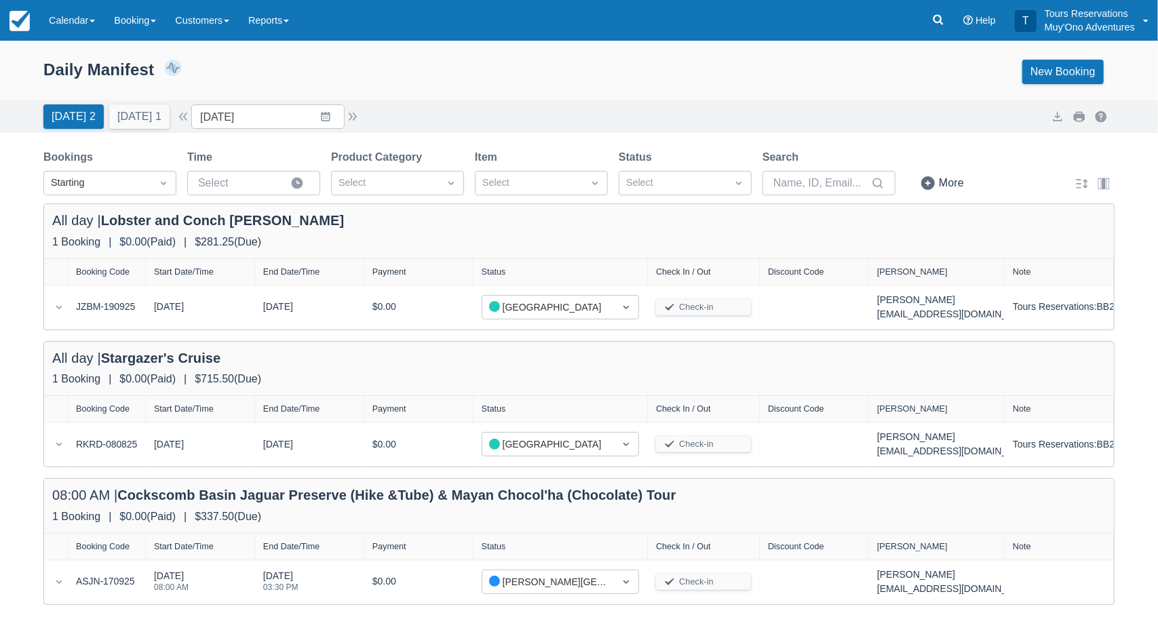
click at [471, 55] on div "Daily Manifest 3 Bookings $1,334.25 Booking Revenue View Revenue Report New Boo…" at bounding box center [579, 75] width 1158 height 52
click at [571, 236] on div "1 Booking | $0.00 ( Paid ) | $281.25 ( Due )" at bounding box center [579, 242] width 1054 height 16
click at [494, 107] on div "[DATE] 2 [DATE] 1 Date [DATE] Navigate forward to interact with the calendar an…" at bounding box center [578, 116] width 1071 height 24
